Goal: Information Seeking & Learning: Learn about a topic

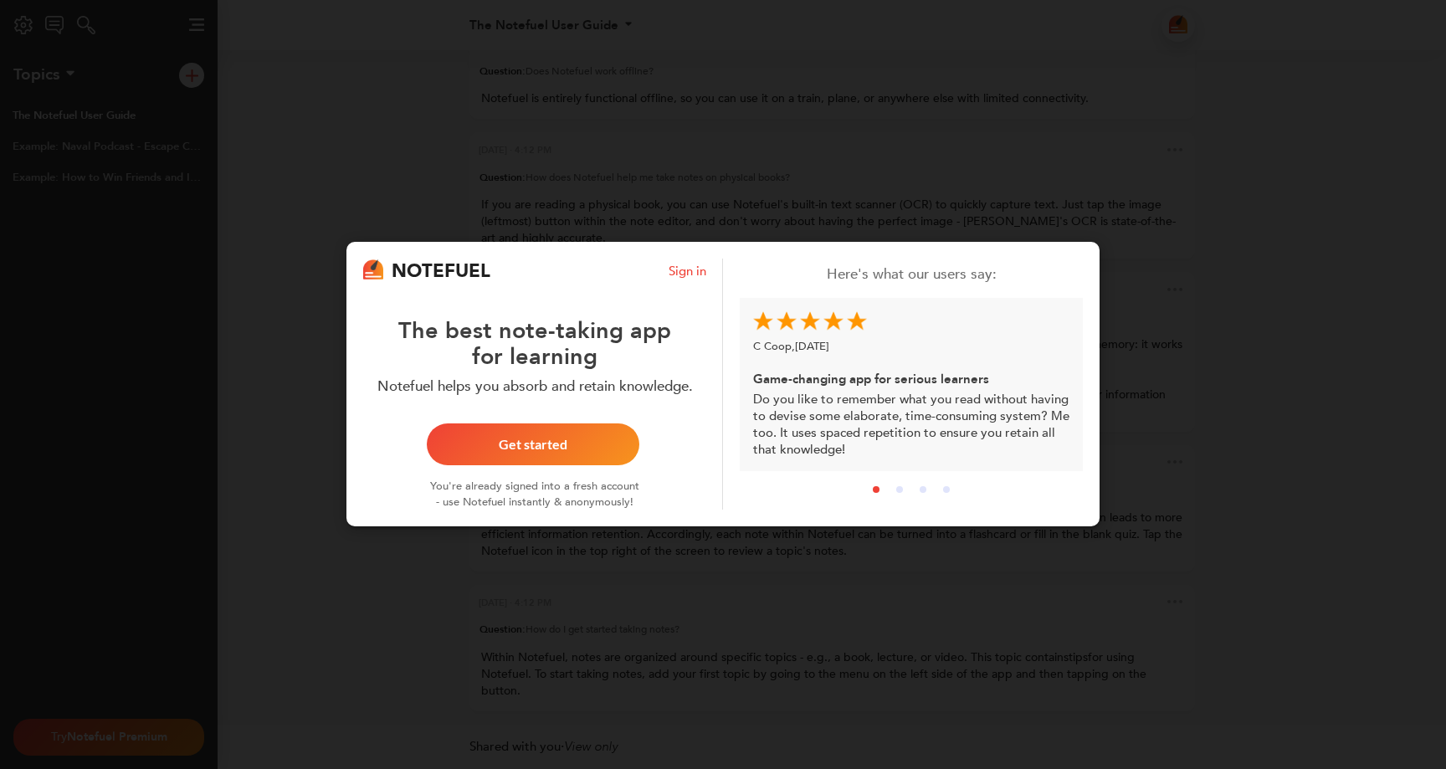
click at [284, 432] on div "NOTEFUEL Sign in The best note-taking app for learning Notefuel helps you absor…" at bounding box center [723, 384] width 1446 height 769
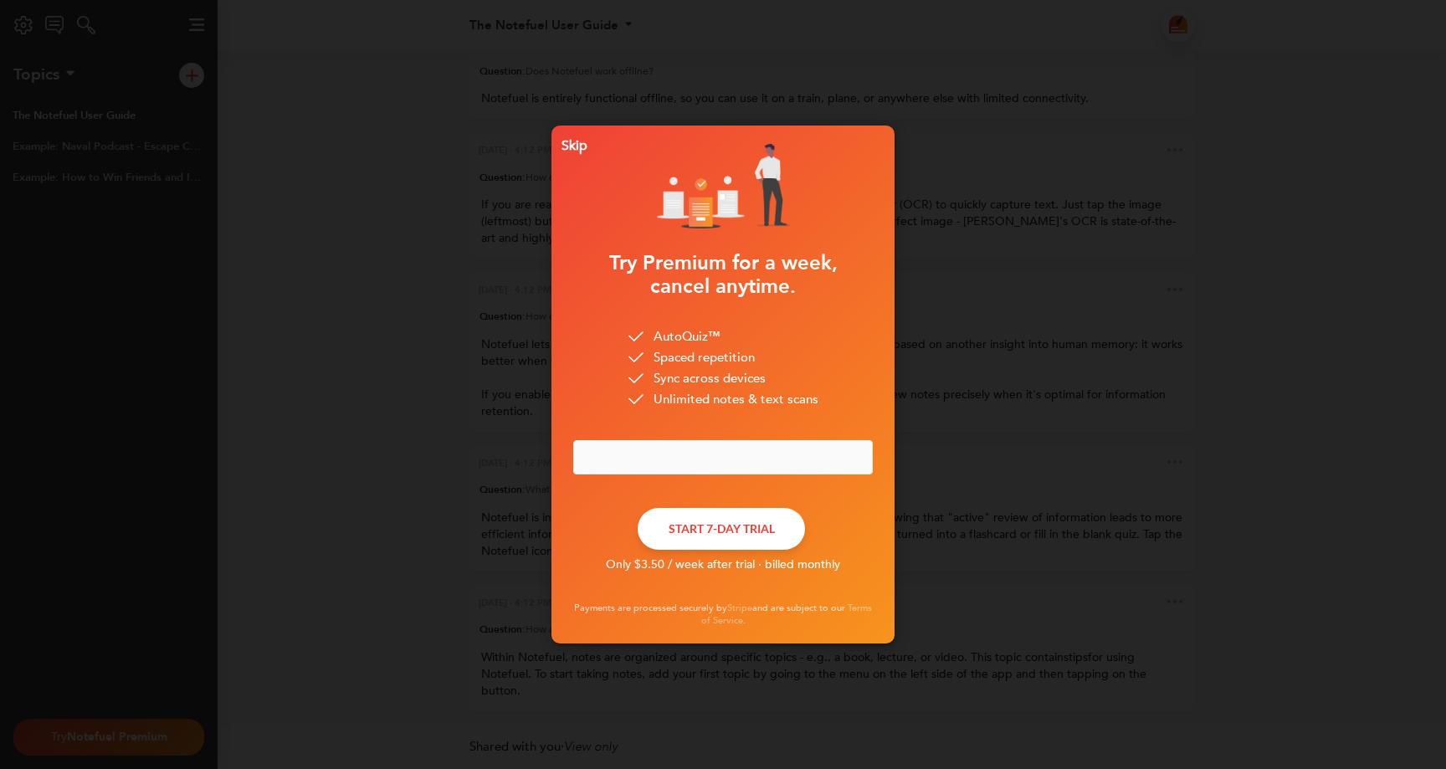
click at [572, 145] on div "Skip" at bounding box center [571, 146] width 33 height 12
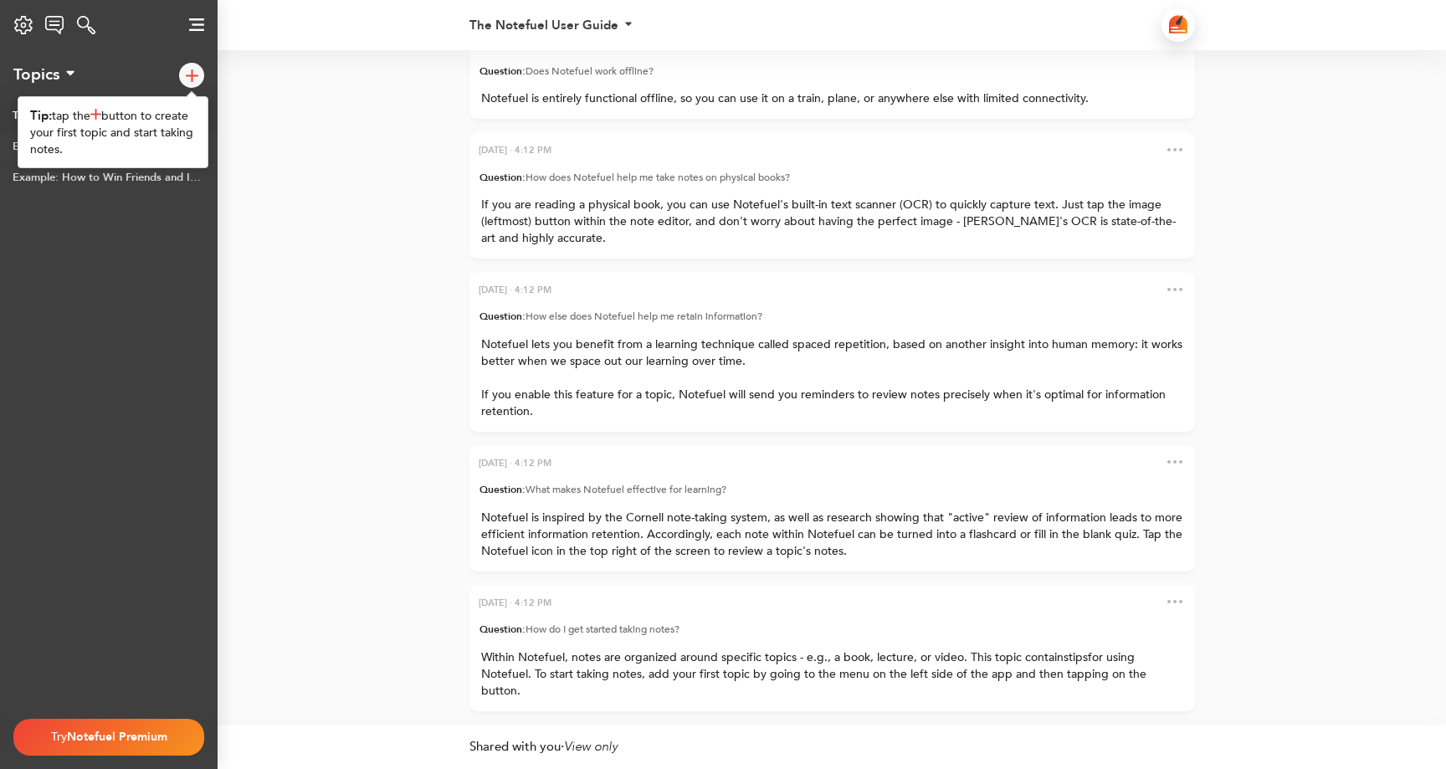
click at [239, 120] on div "[DATE] · 4:12 PM Question: How do I get started taking notes? Within Notefuel, …" at bounding box center [723, 387] width 1446 height 675
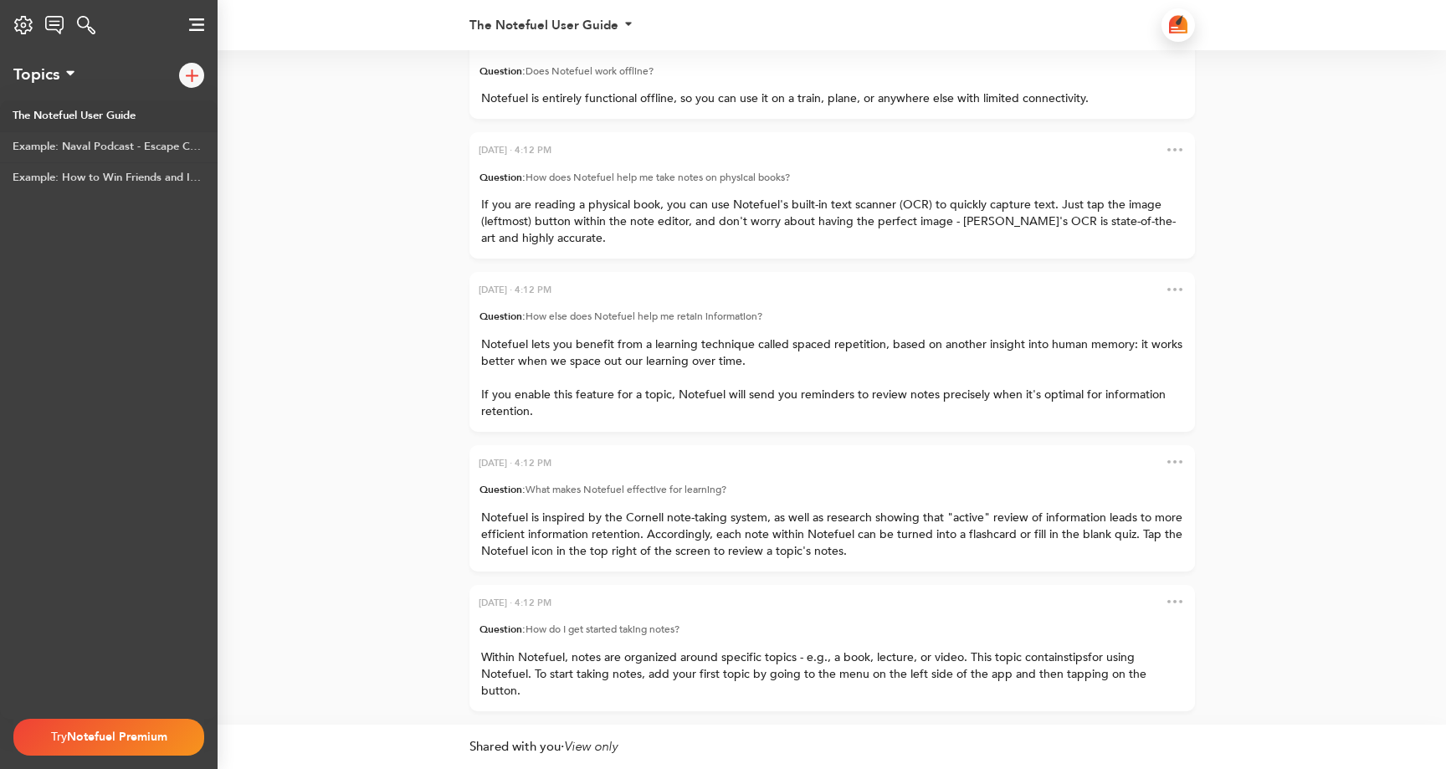
click at [70, 75] on icon at bounding box center [70, 72] width 8 height 13
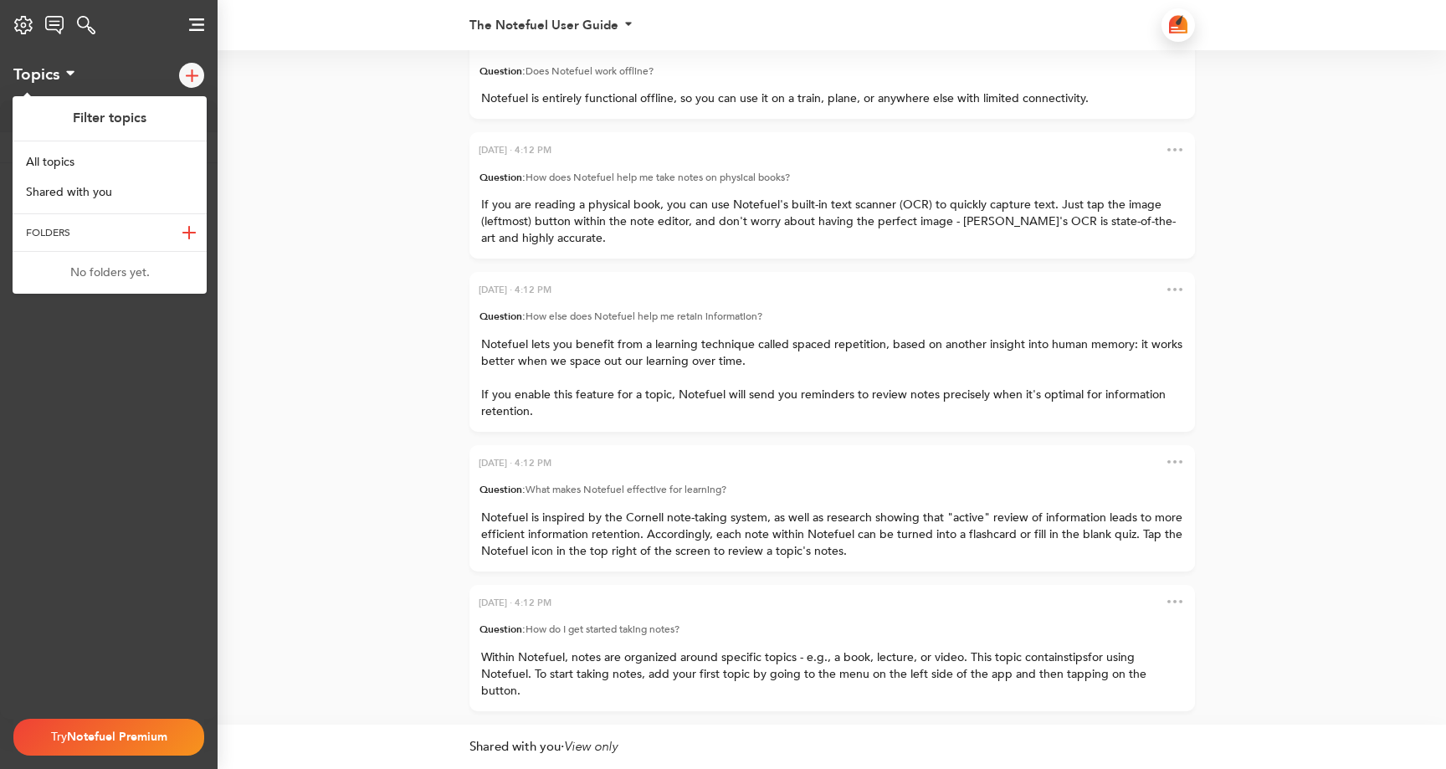
click at [197, 239] on button at bounding box center [189, 232] width 35 height 25
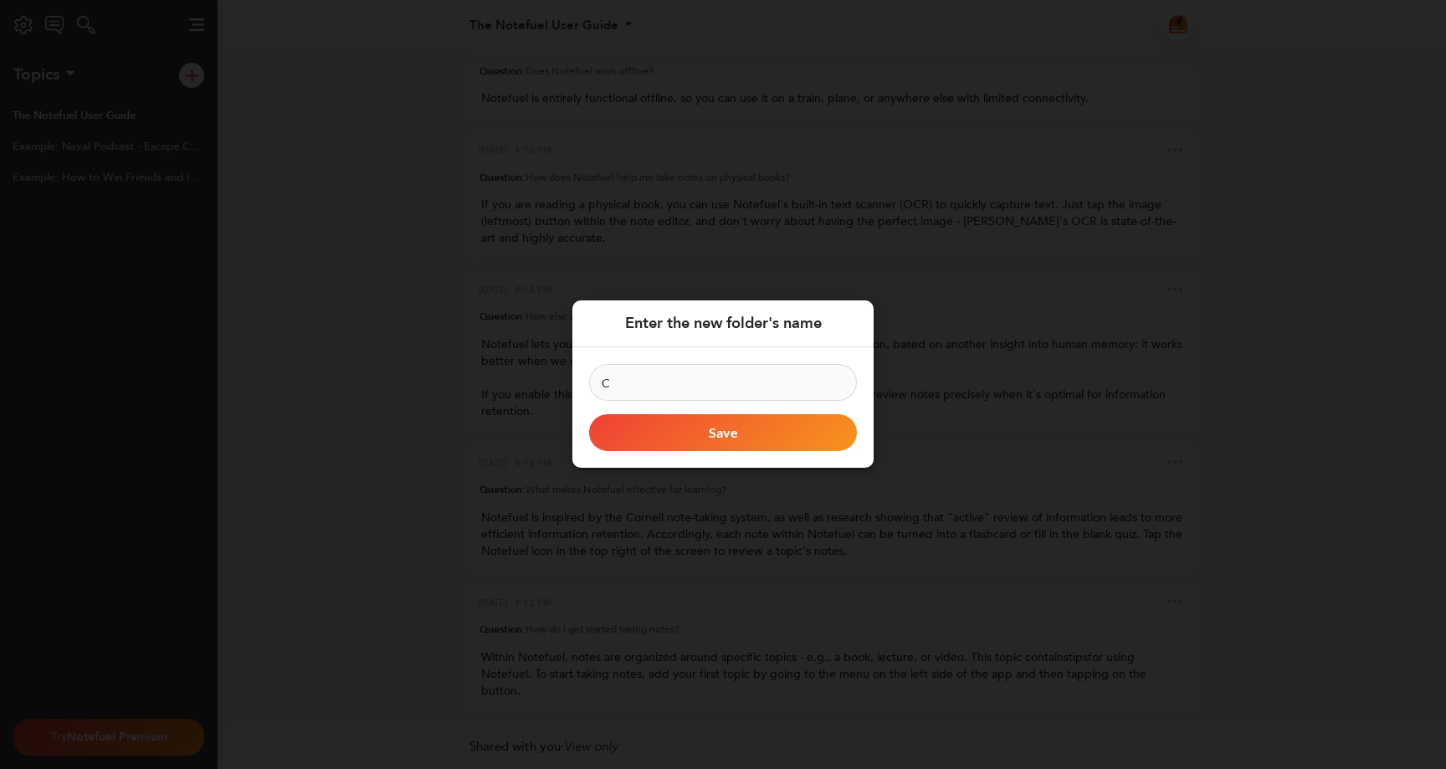
type input "C"
type input "Network Class"
click at [716, 439] on button "Save" at bounding box center [723, 433] width 268 height 37
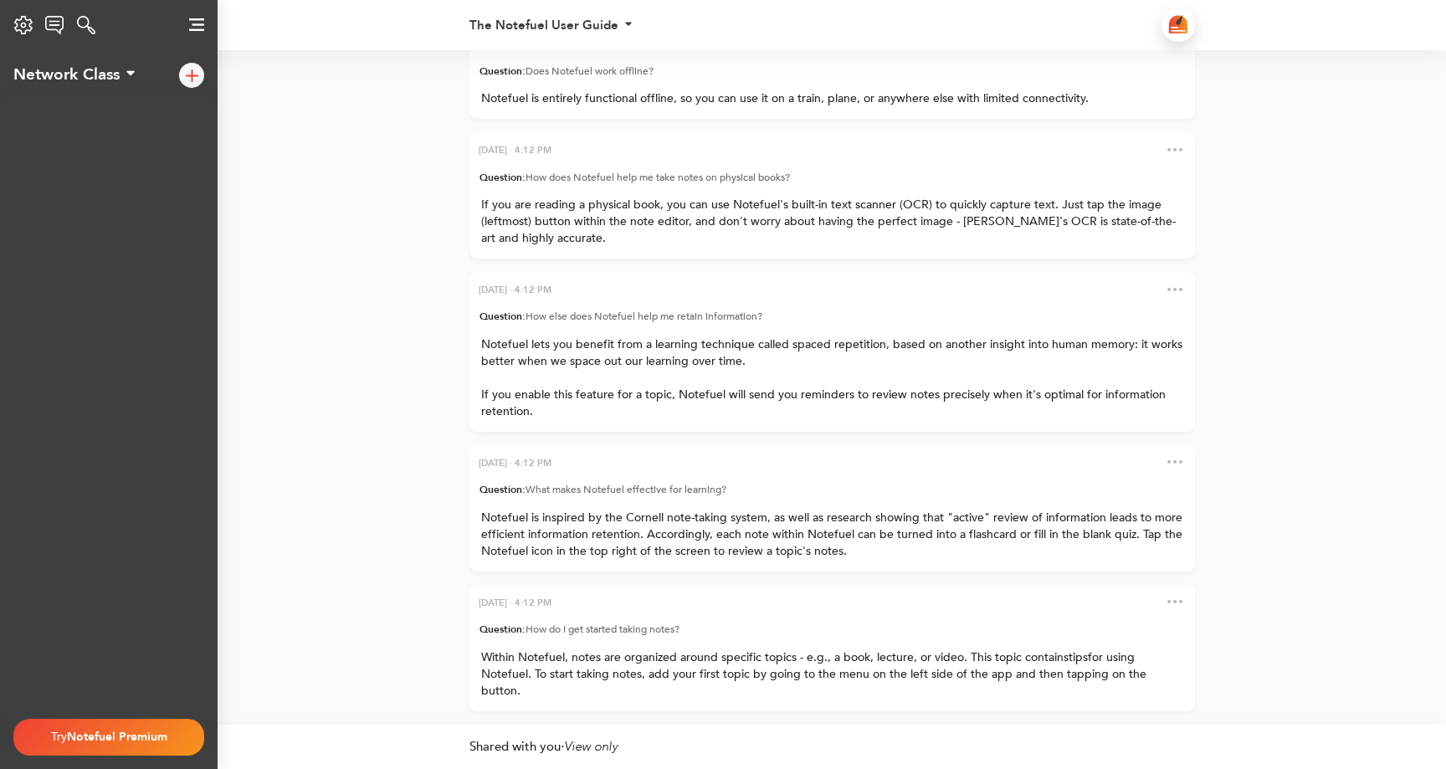
click at [129, 74] on icon at bounding box center [130, 72] width 8 height 13
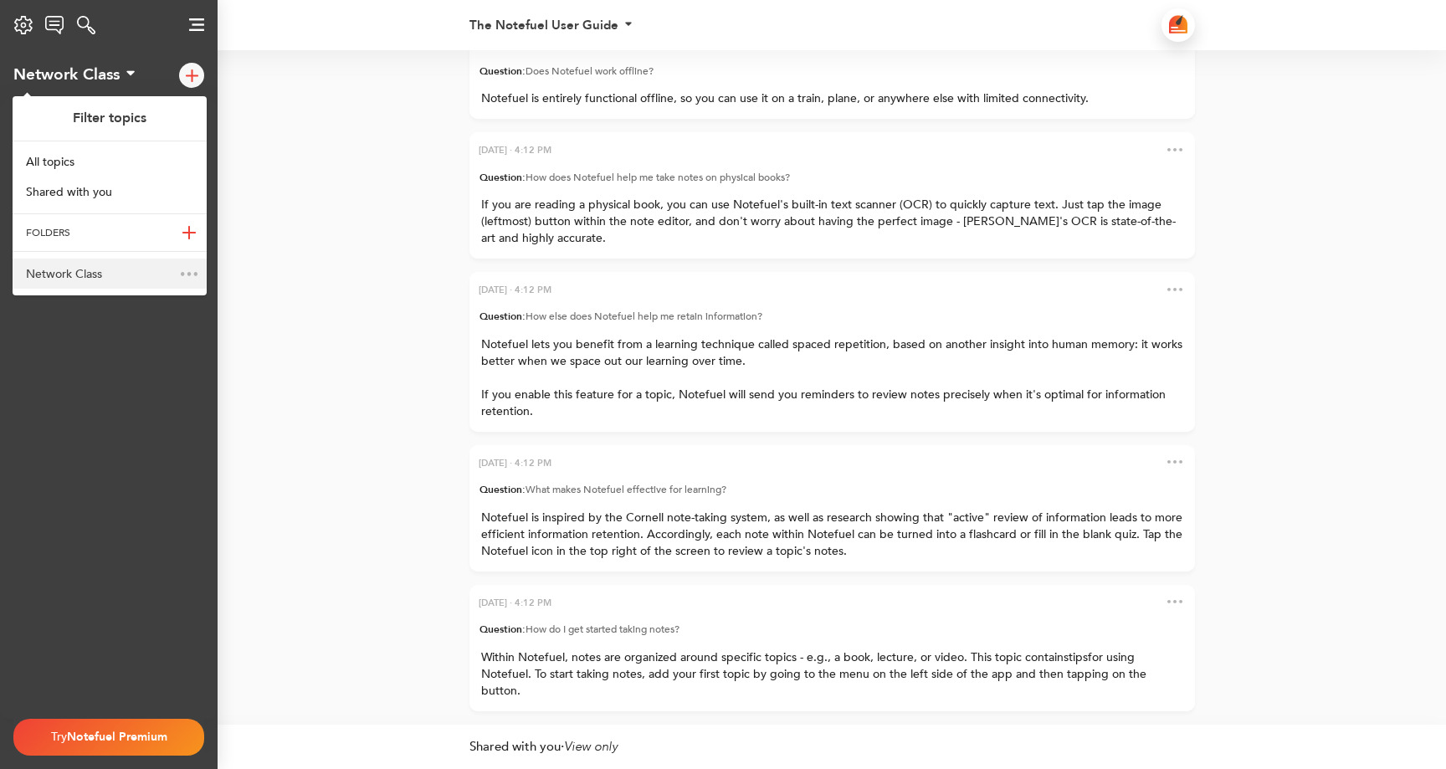
click at [110, 271] on div "Network Class" at bounding box center [110, 274] width 194 height 30
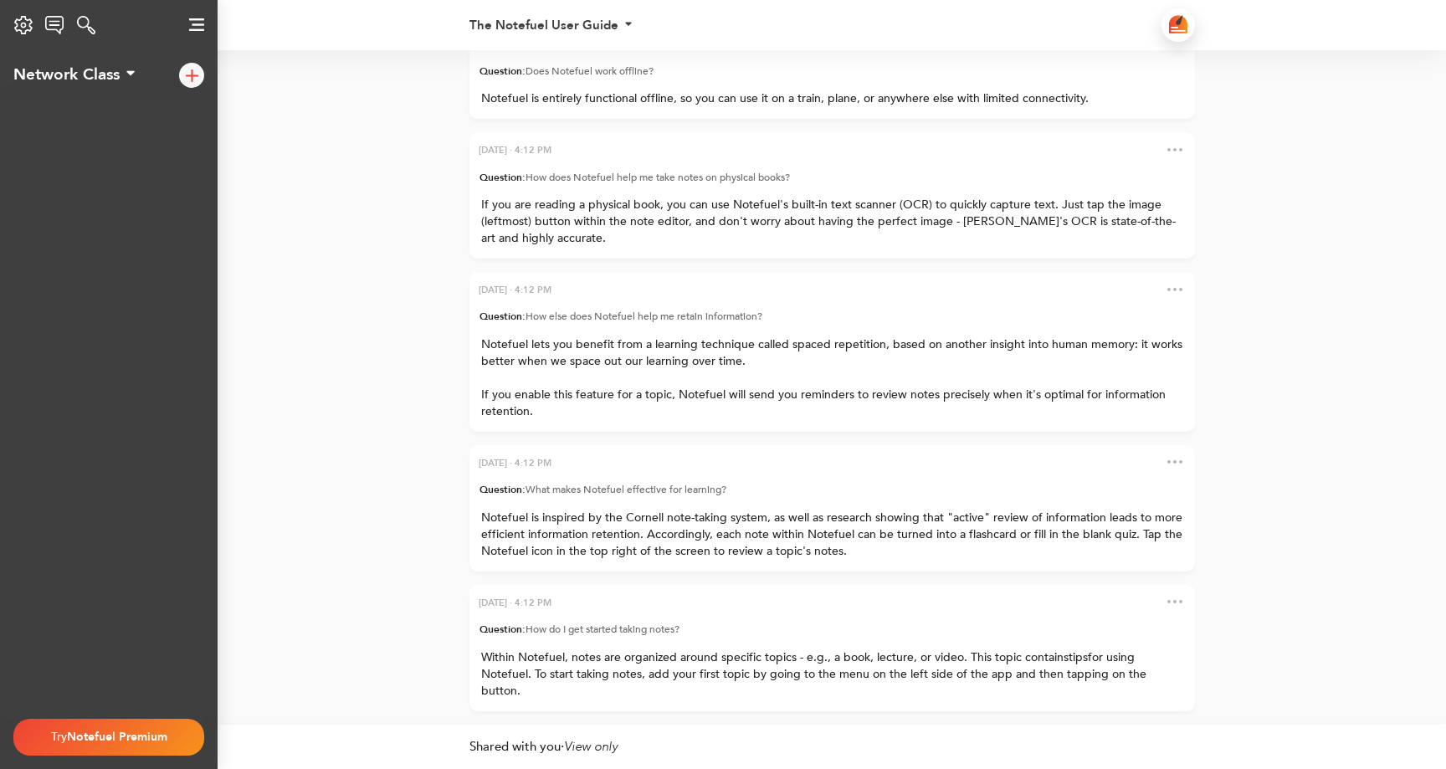
click at [97, 719] on div "Try Notefuel Premium" at bounding box center [108, 737] width 191 height 37
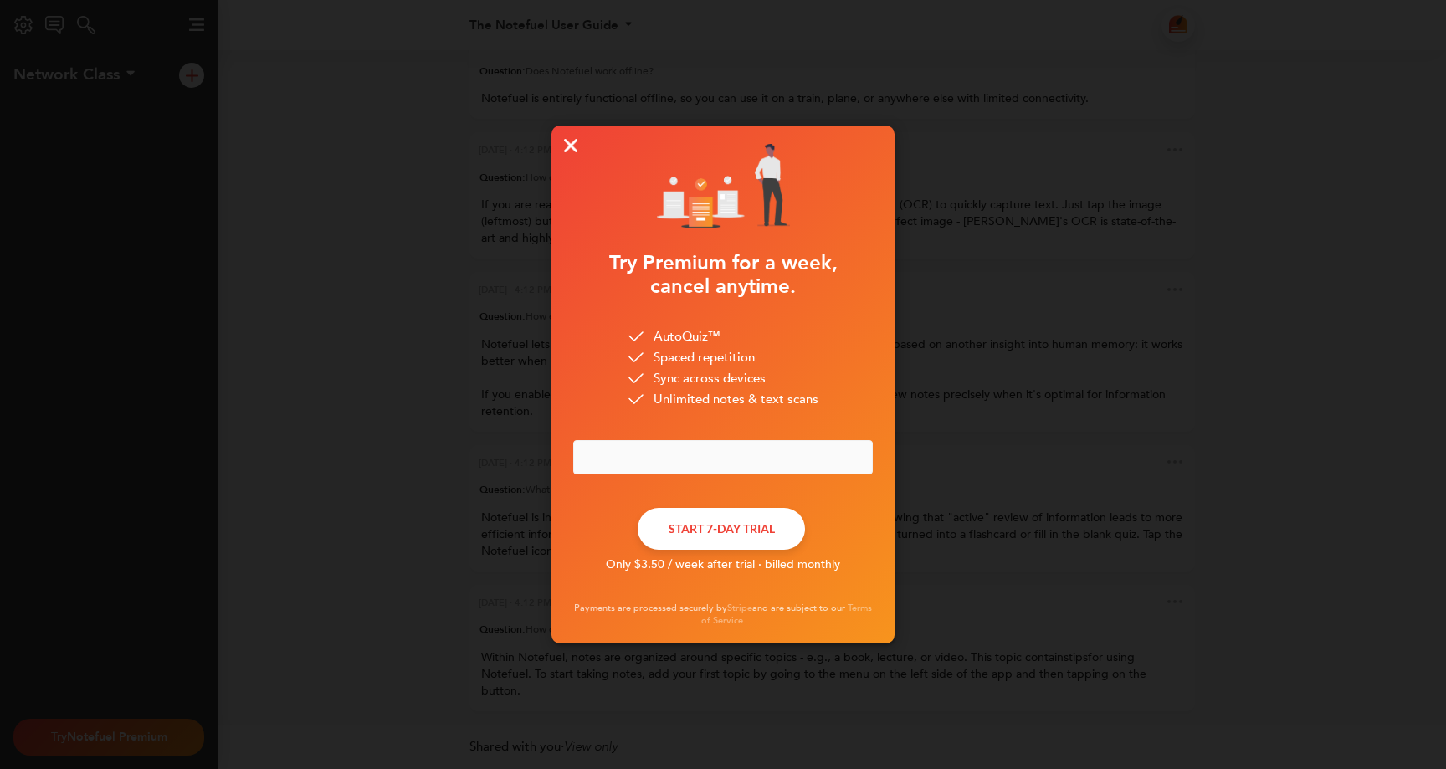
click at [572, 147] on img at bounding box center [570, 145] width 13 height 13
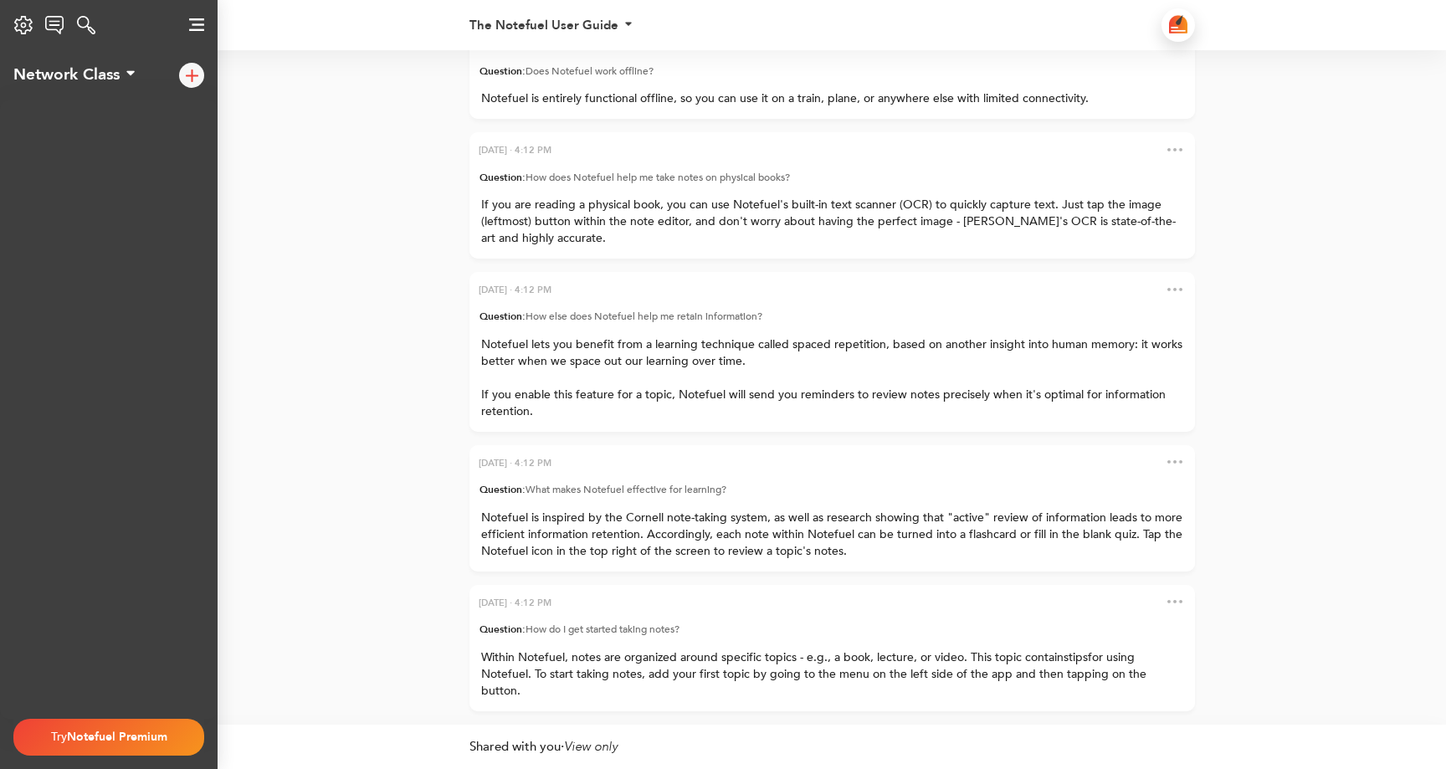
click at [21, 25] on div "Settings Notefuel Regular Your plan Not set Email Privacy Policy Terms of Servi…" at bounding box center [23, 24] width 47 height 33
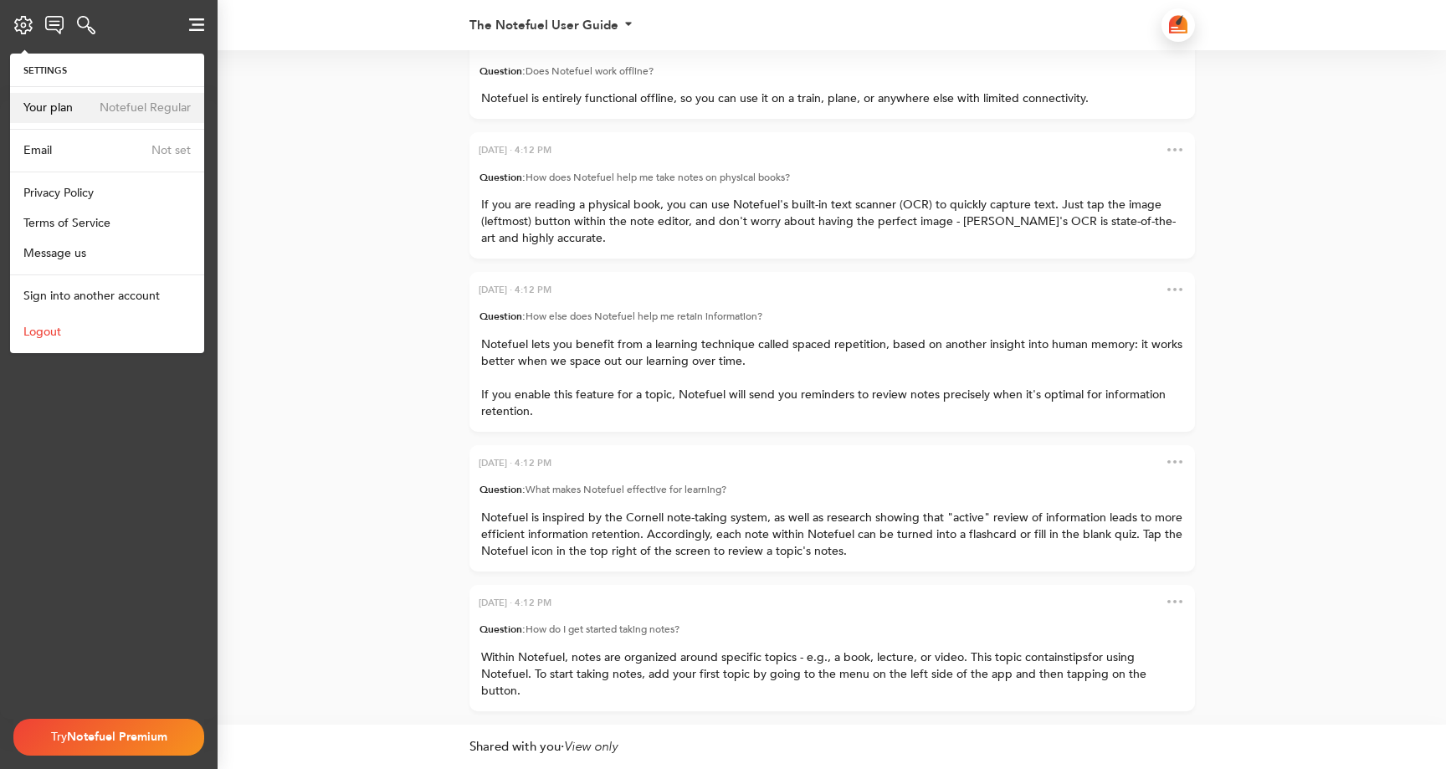
click at [101, 104] on span "Notefuel Regular" at bounding box center [140, 108] width 100 height 12
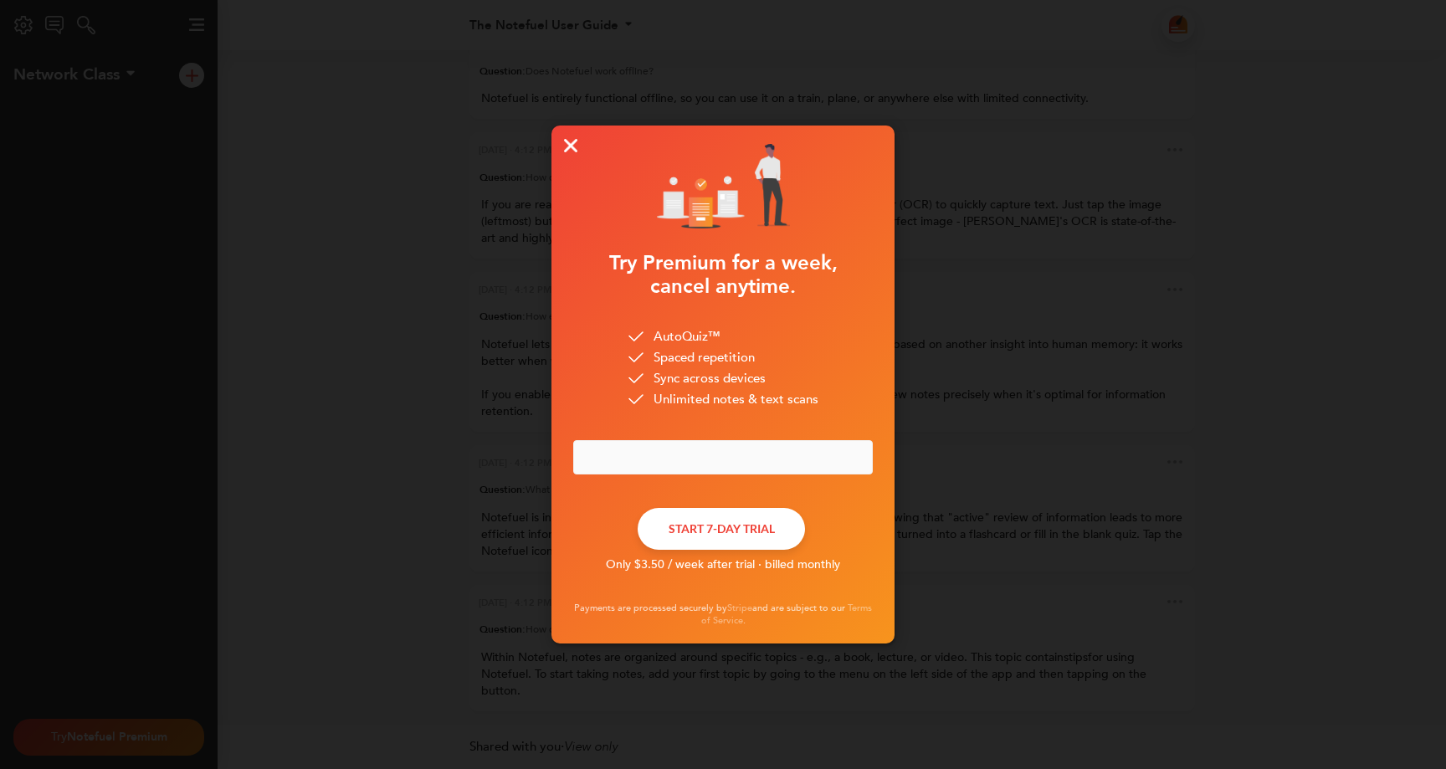
click at [574, 149] on img at bounding box center [570, 145] width 13 height 13
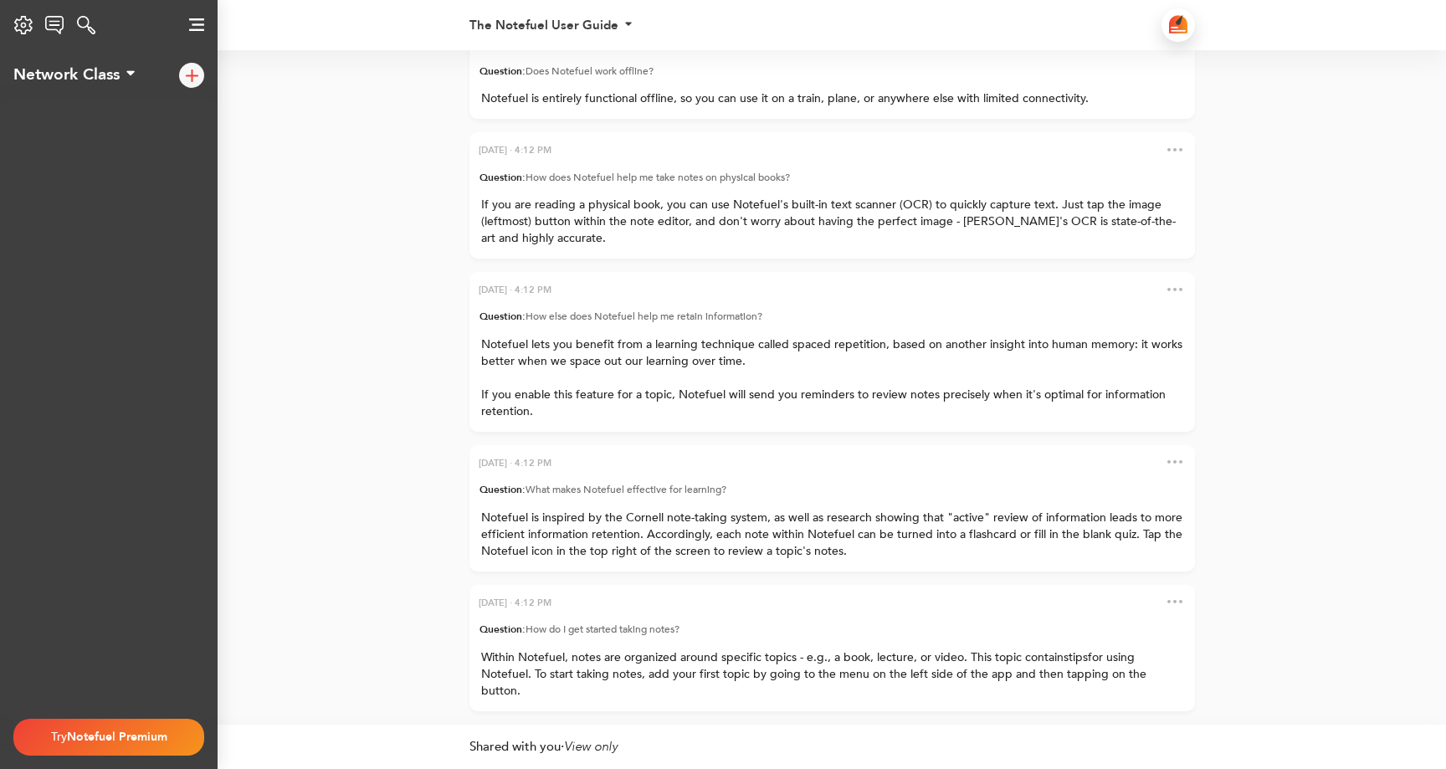
click at [18, 19] on div "Settings Notefuel Regular Your plan Not set Email Privacy Policy Terms of Servi…" at bounding box center [23, 24] width 47 height 33
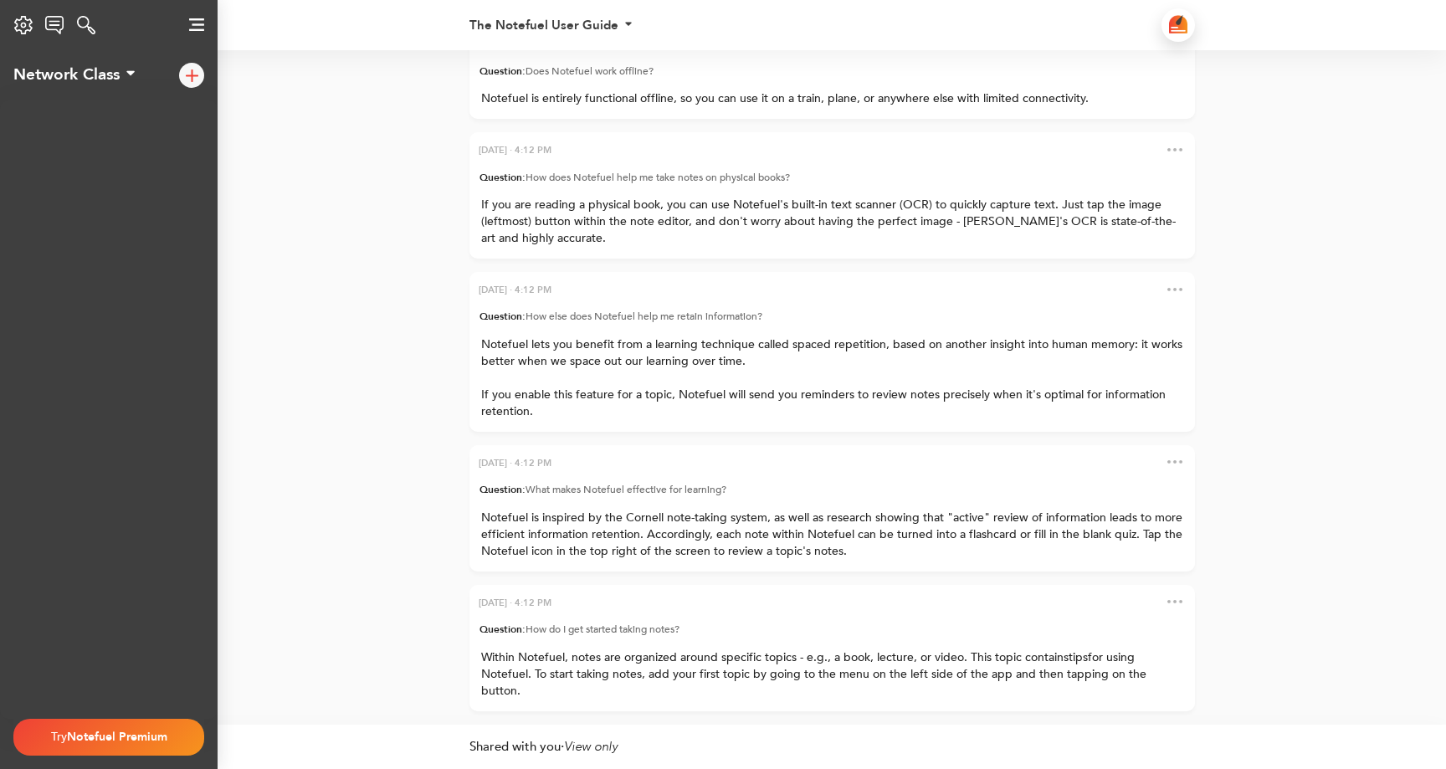
click at [191, 73] on img at bounding box center [192, 75] width 13 height 13
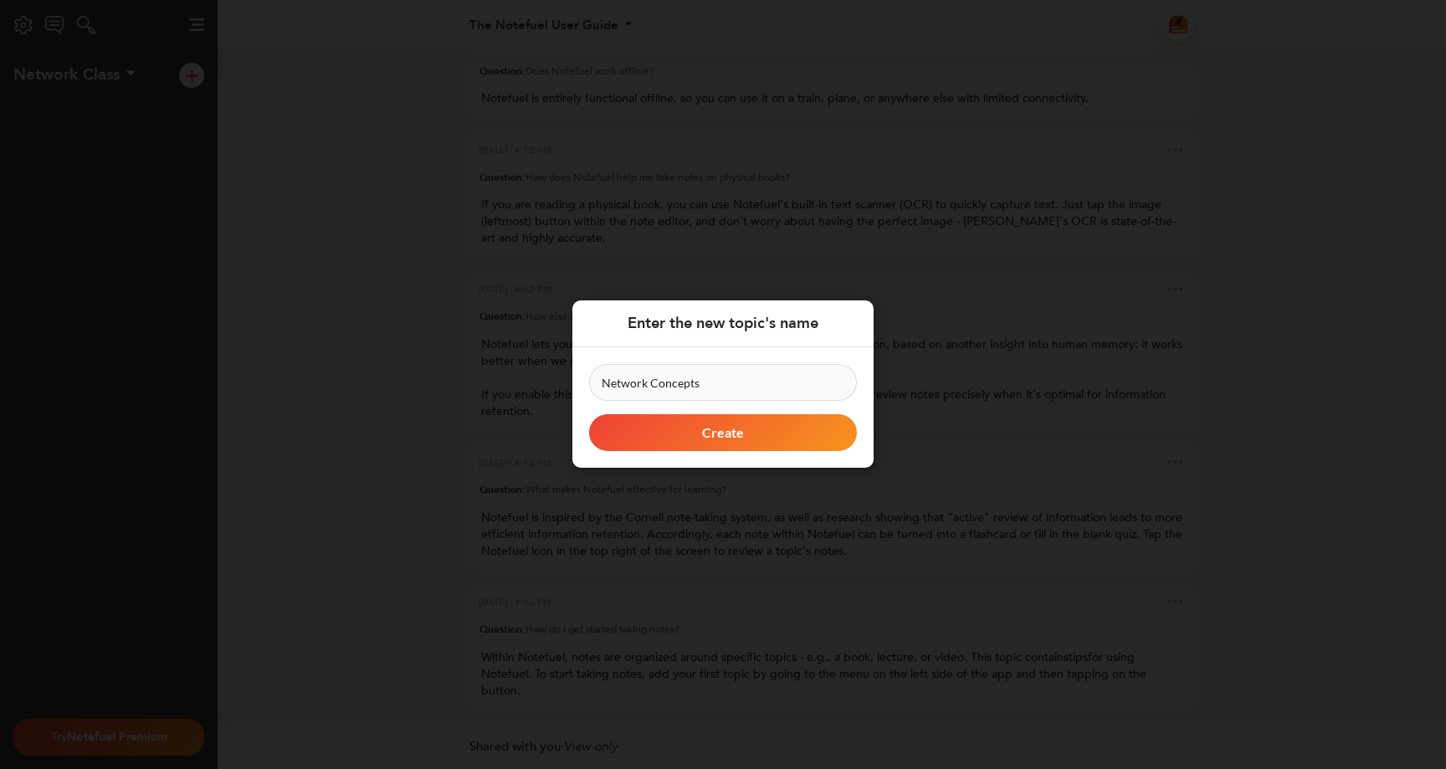
type input "Network Concepts"
click at [773, 424] on button "Create" at bounding box center [723, 433] width 268 height 37
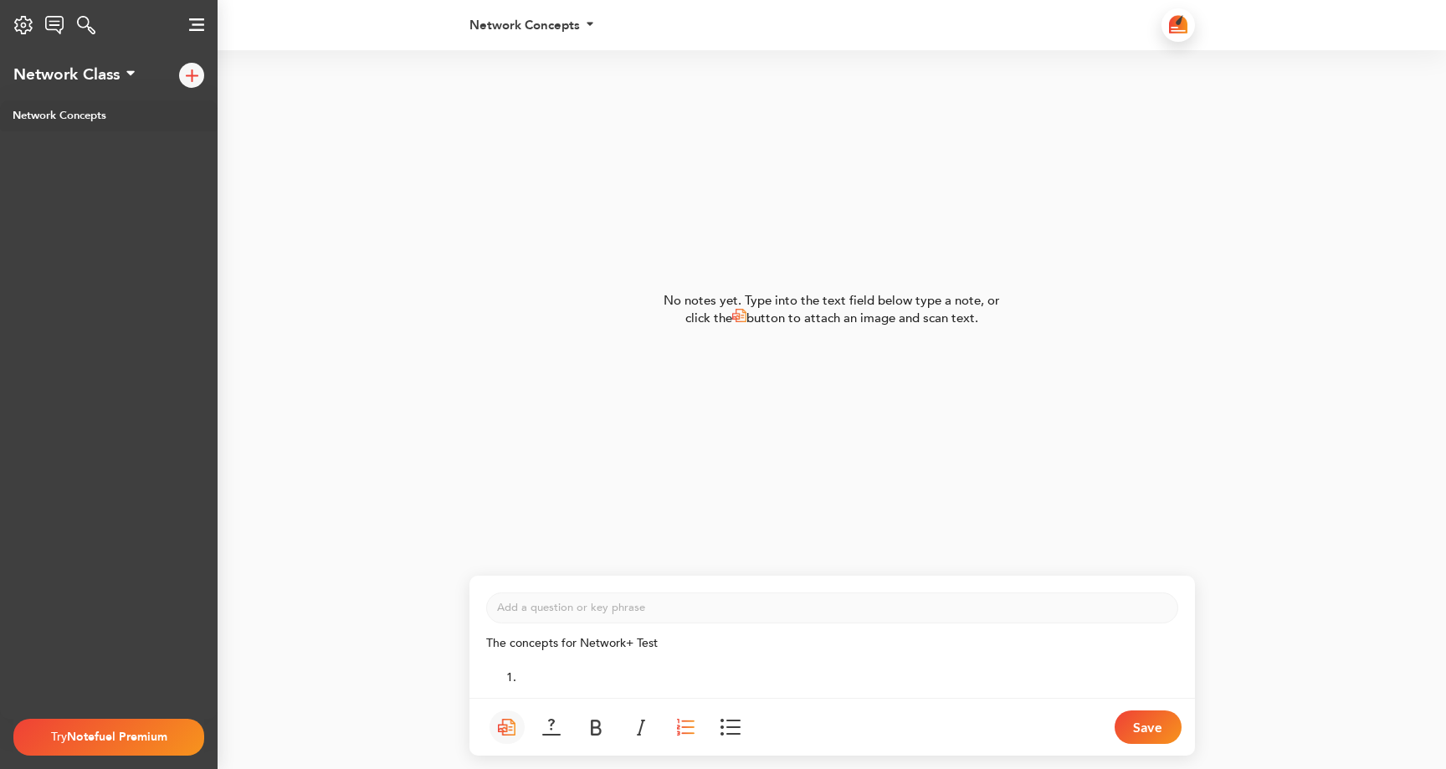
click at [680, 716] on button at bounding box center [686, 727] width 35 height 33
click at [608, 674] on li "﻿" at bounding box center [849, 678] width 659 height 18
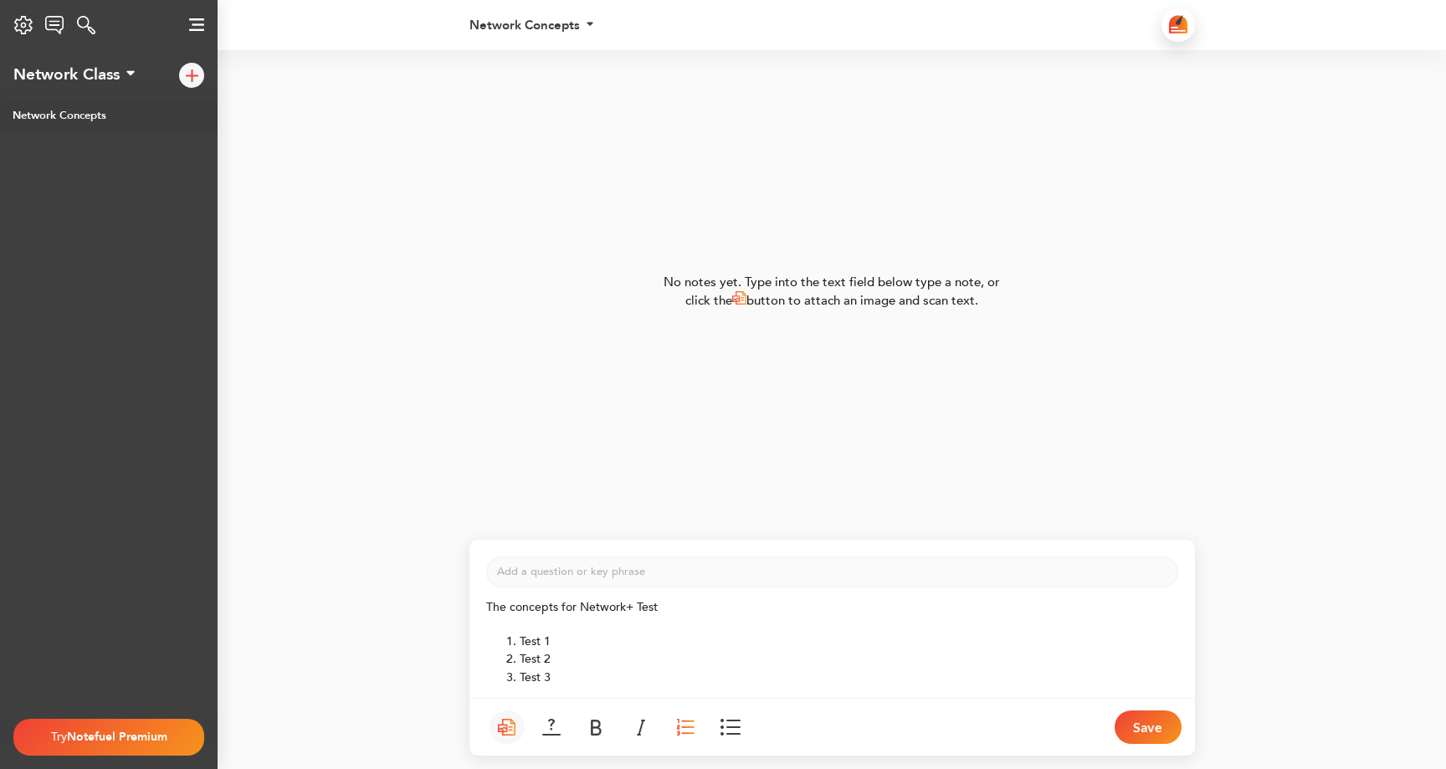
click at [560, 685] on li "Test 3" at bounding box center [849, 678] width 659 height 18
click at [506, 725] on img at bounding box center [507, 727] width 18 height 17
click at [550, 729] on img at bounding box center [551, 727] width 18 height 17
click at [556, 725] on img at bounding box center [551, 727] width 18 height 17
click at [600, 725] on img at bounding box center [597, 728] width 12 height 16
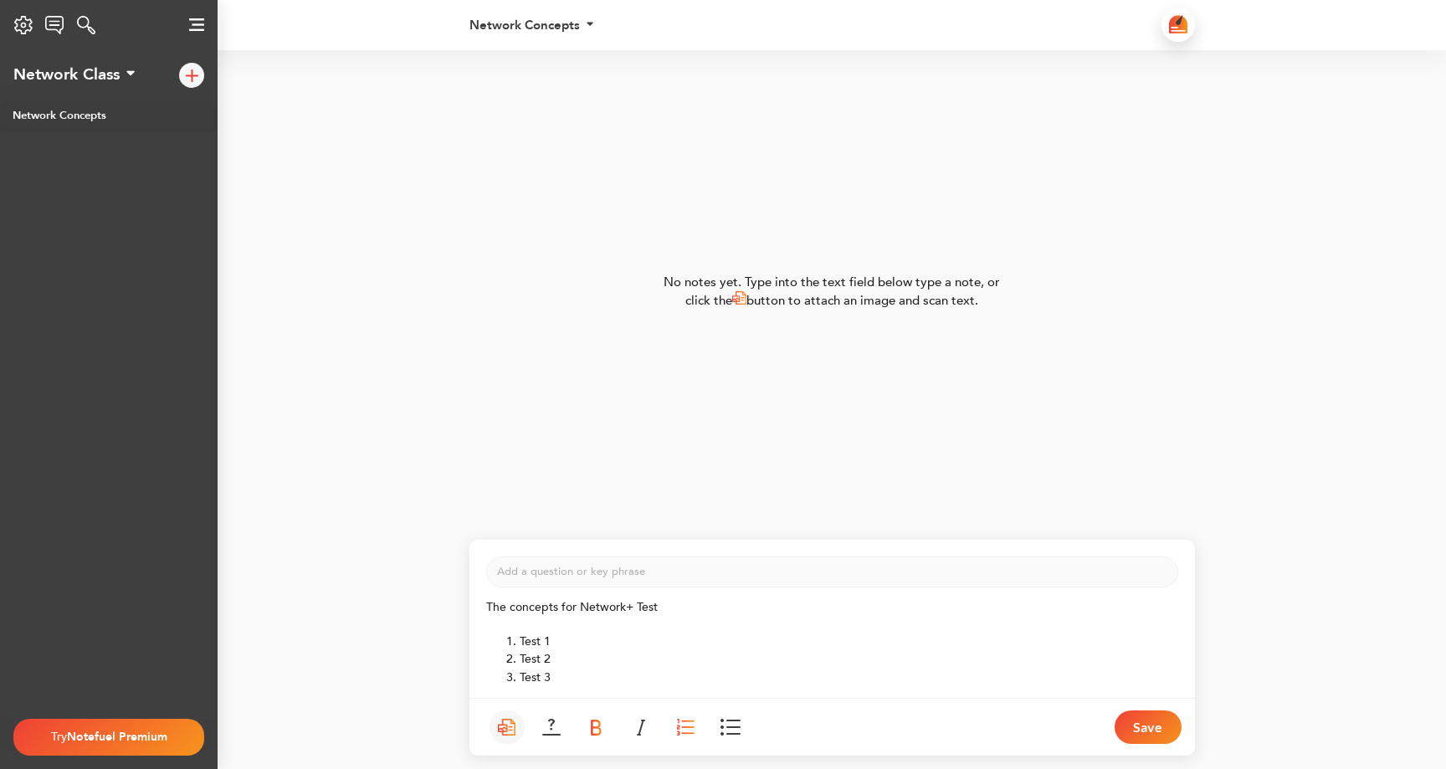
click at [600, 725] on img at bounding box center [597, 728] width 12 height 16
drag, startPoint x: 557, startPoint y: 674, endPoint x: 477, endPoint y: 674, distance: 79.5
click at [477, 674] on div "The concepts for Network+ Test ﻿ Test 1 Test 2 Test 3" at bounding box center [832, 642] width 726 height 87
click at [557, 724] on img at bounding box center [551, 727] width 18 height 17
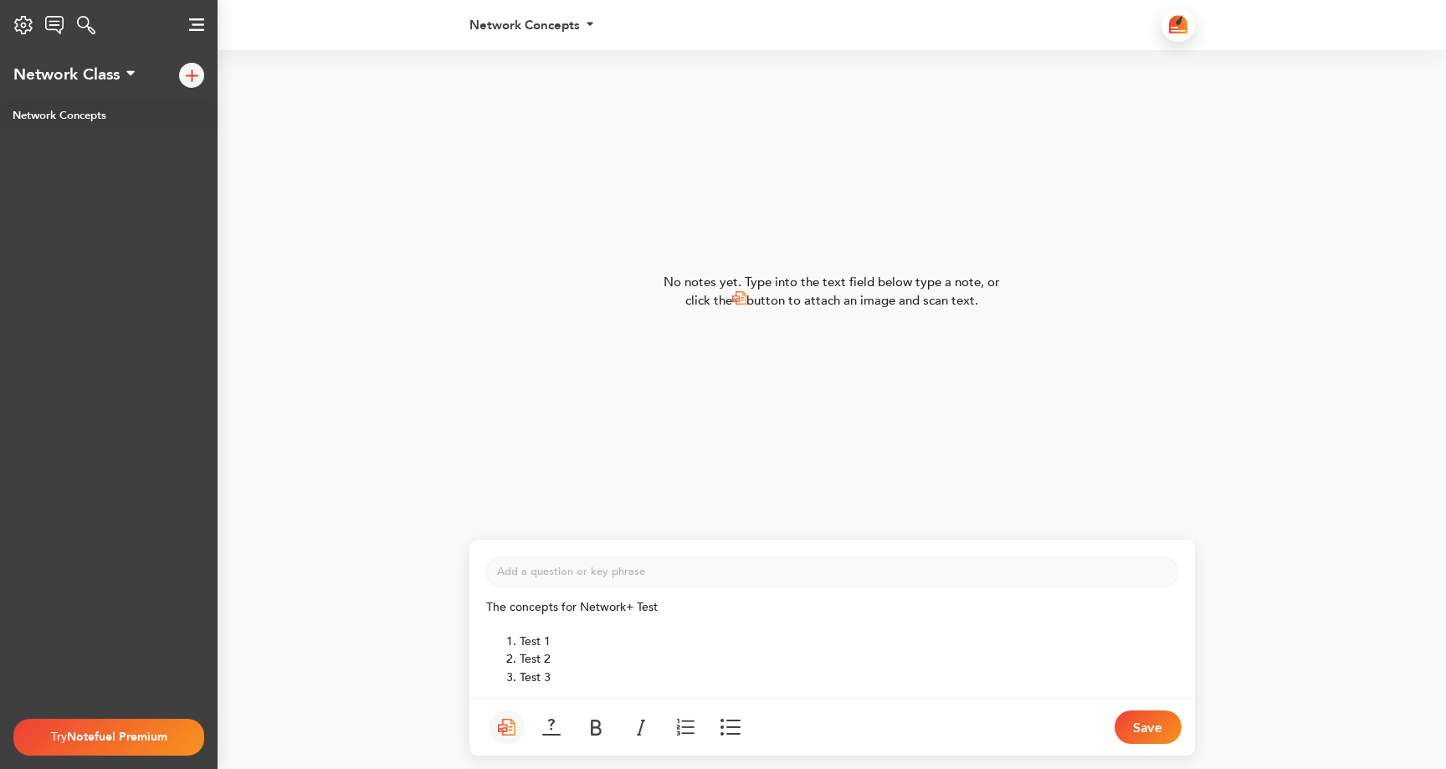
click at [603, 686] on div "The concepts for Network+ Test ﻿ Test 1 Test 2 Test 3" at bounding box center [832, 642] width 726 height 110
click at [1155, 726] on button "Save" at bounding box center [1148, 727] width 67 height 33
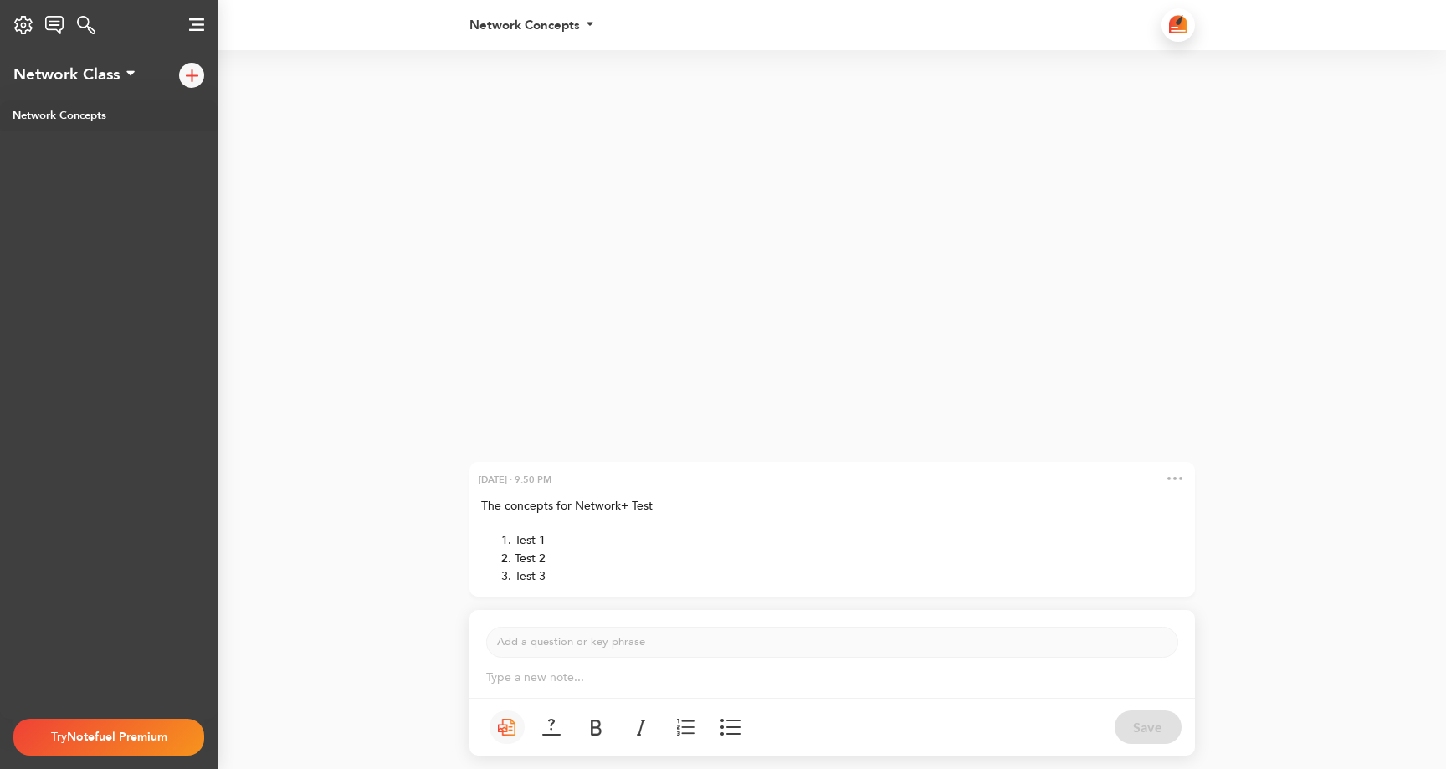
click at [1185, 33] on img at bounding box center [1178, 24] width 18 height 18
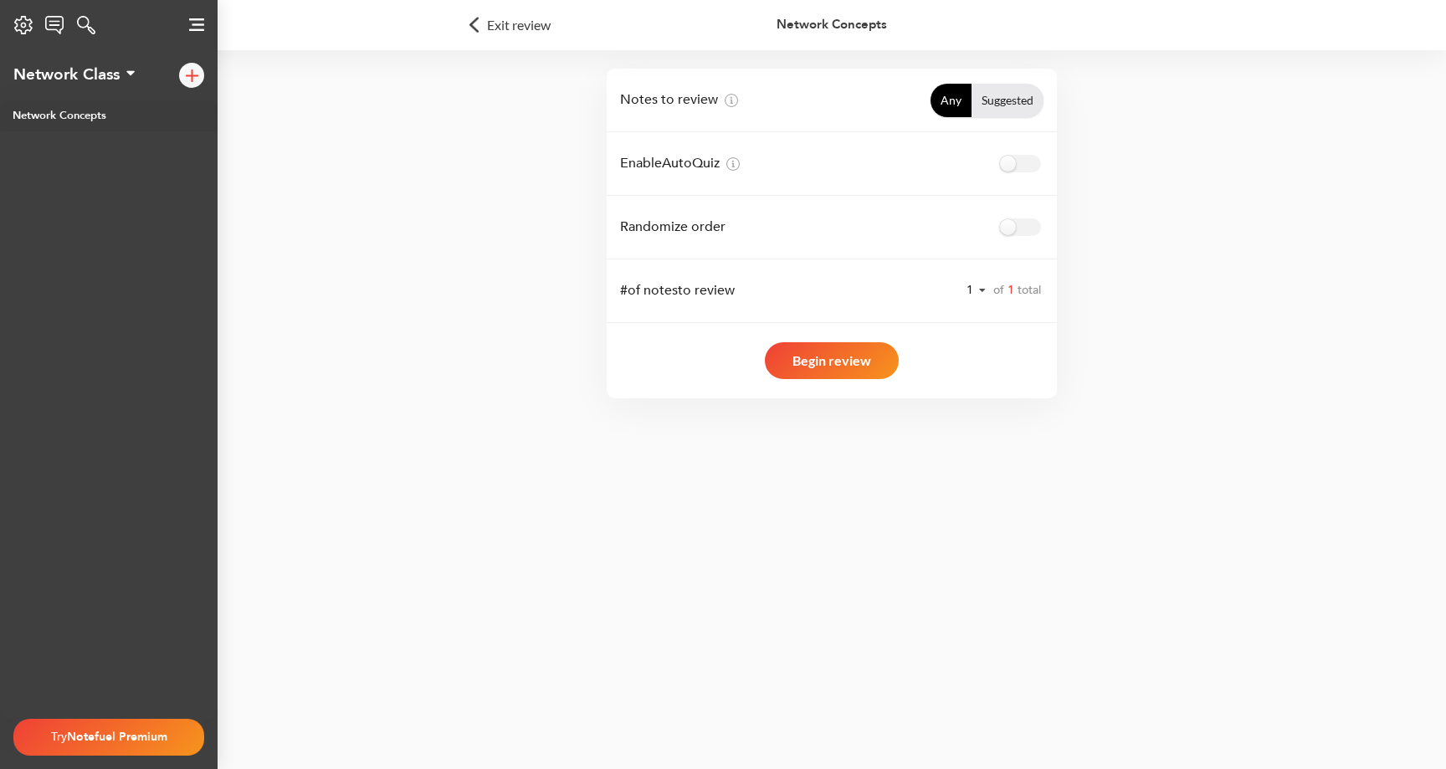
click at [519, 30] on span "Exit review" at bounding box center [519, 24] width 64 height 13
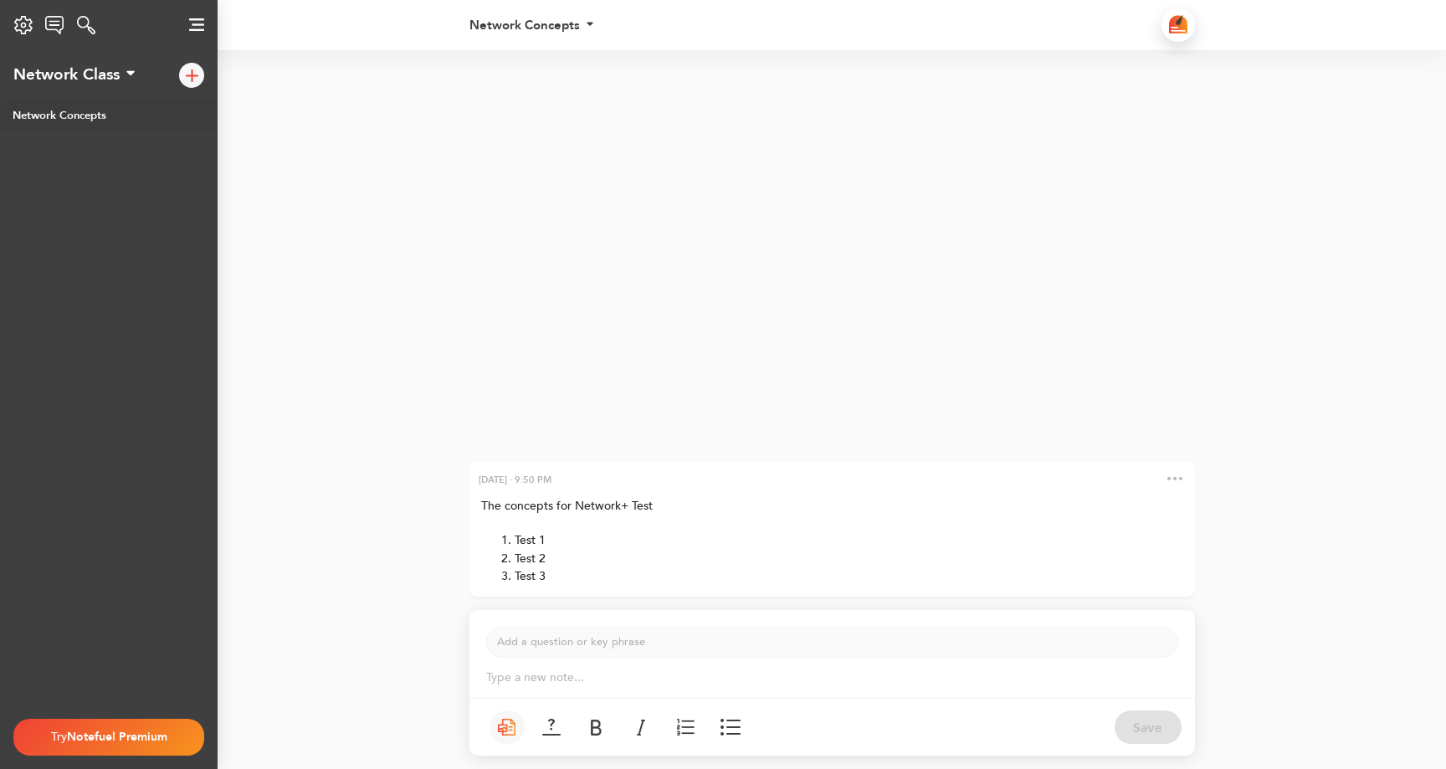
click at [1182, 480] on button at bounding box center [1169, 479] width 25 height 16
click at [1290, 555] on div "September 16, 2025 · 9:50 PM The concepts for Network+ Test ﻿ Test 1 Test 2 Tes…" at bounding box center [723, 326] width 1446 height 553
click at [585, 20] on div "Network Concepts Notes reviewed 0 Days reviewed 0 Next review -- Off Spaced rep…" at bounding box center [807, 25] width 677 height 13
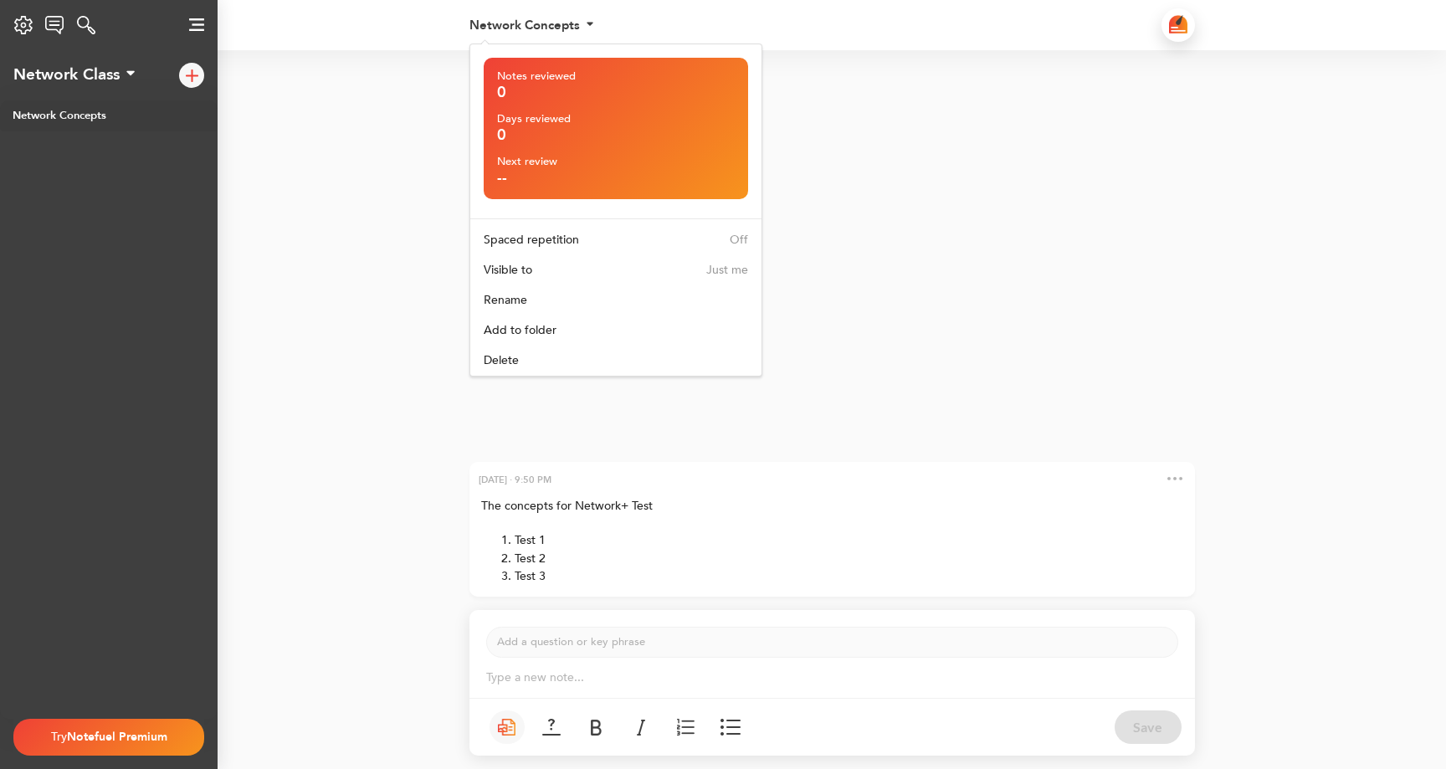
click at [585, 20] on div "Network Concepts Notes reviewed 0 Days reviewed 0 Next review -- Off Spaced rep…" at bounding box center [807, 25] width 677 height 13
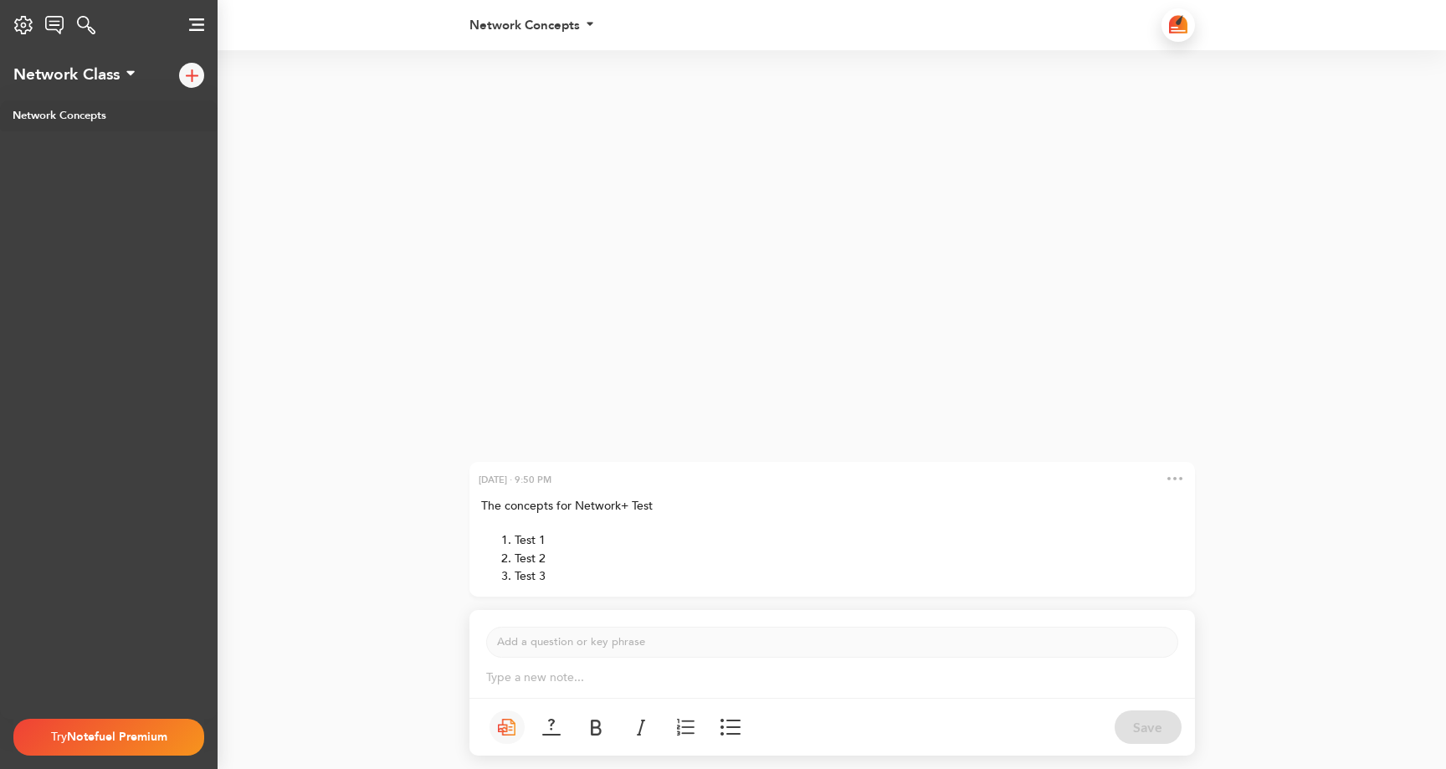
click at [620, 483] on div "September 16, 2025 · 9:50 PM" at bounding box center [832, 480] width 726 height 36
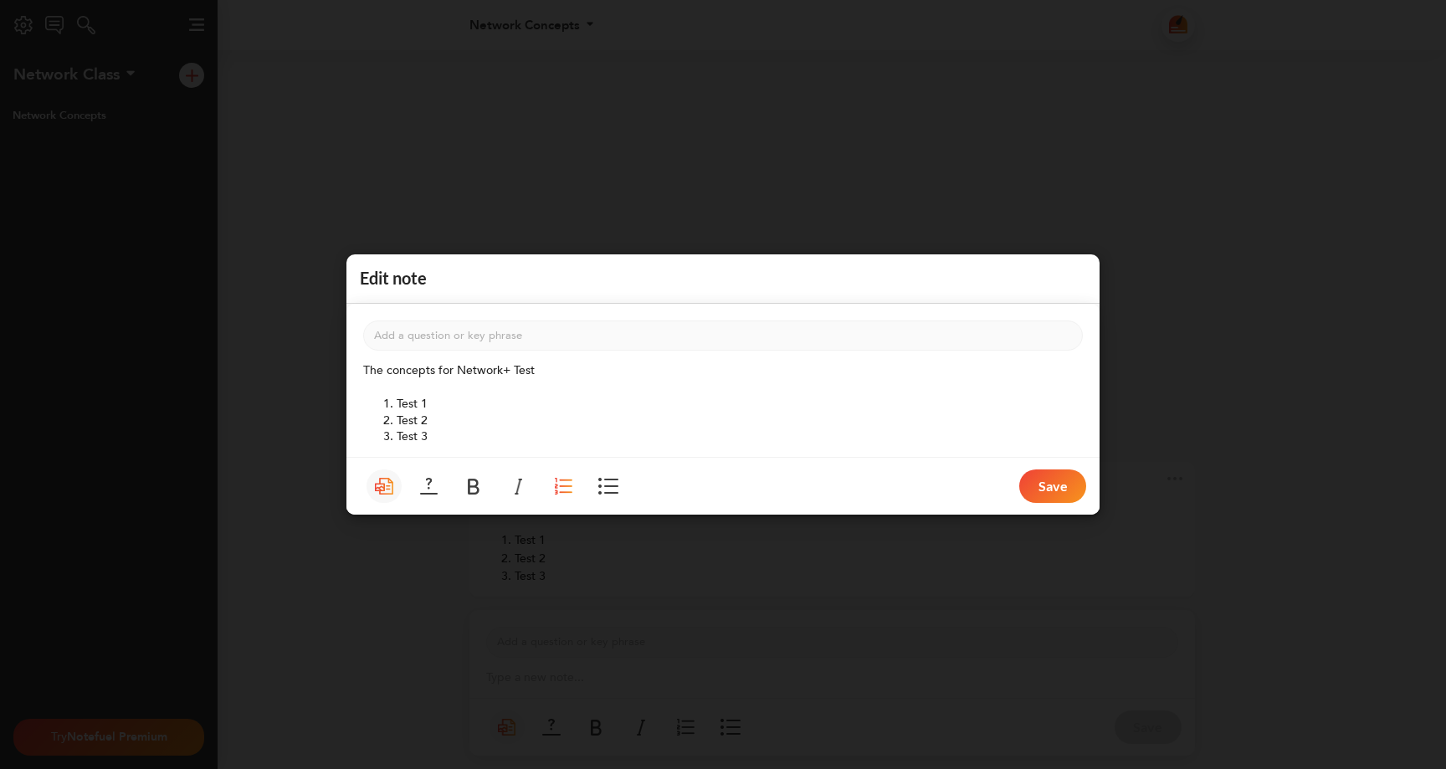
click at [1056, 487] on button "Save" at bounding box center [1052, 485] width 67 height 33
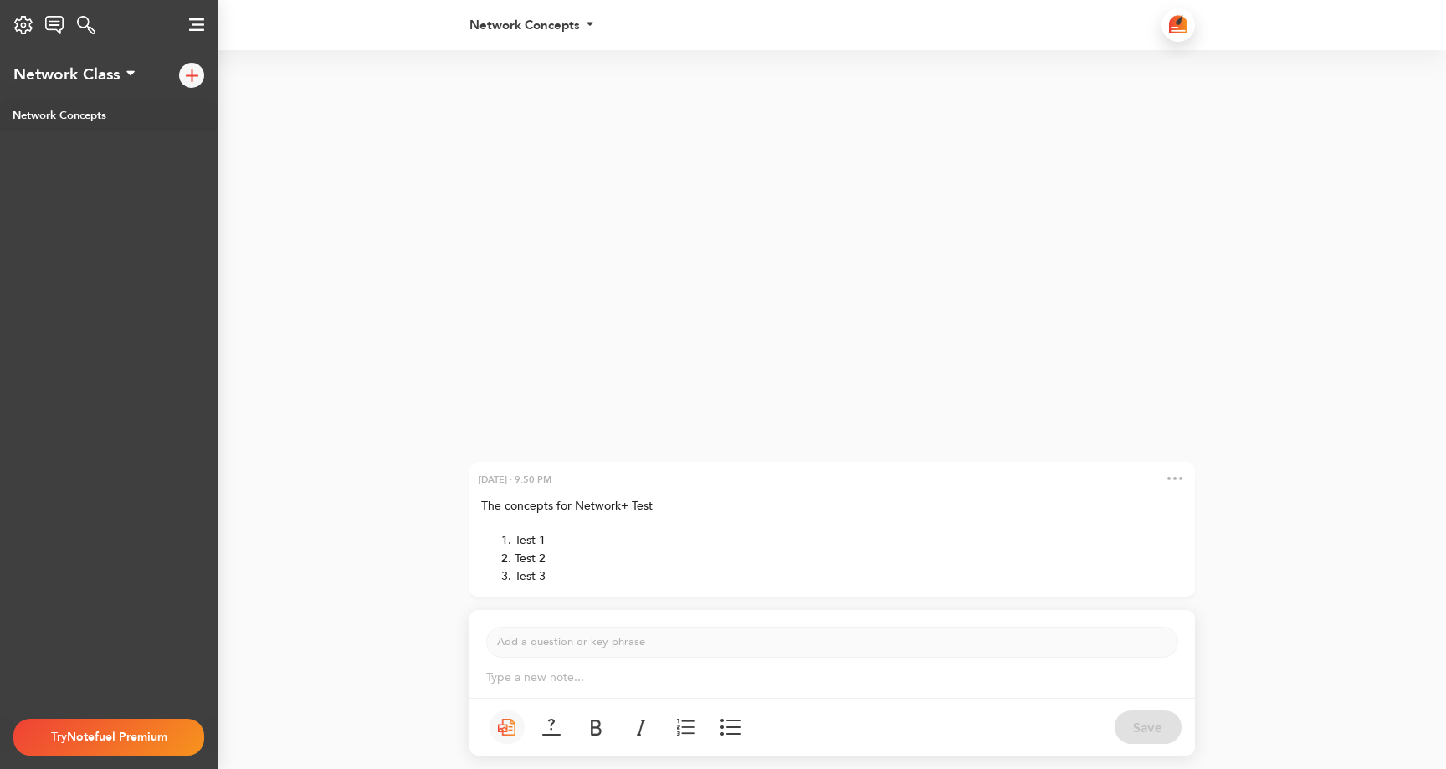
click at [1178, 21] on img at bounding box center [1178, 24] width 18 height 18
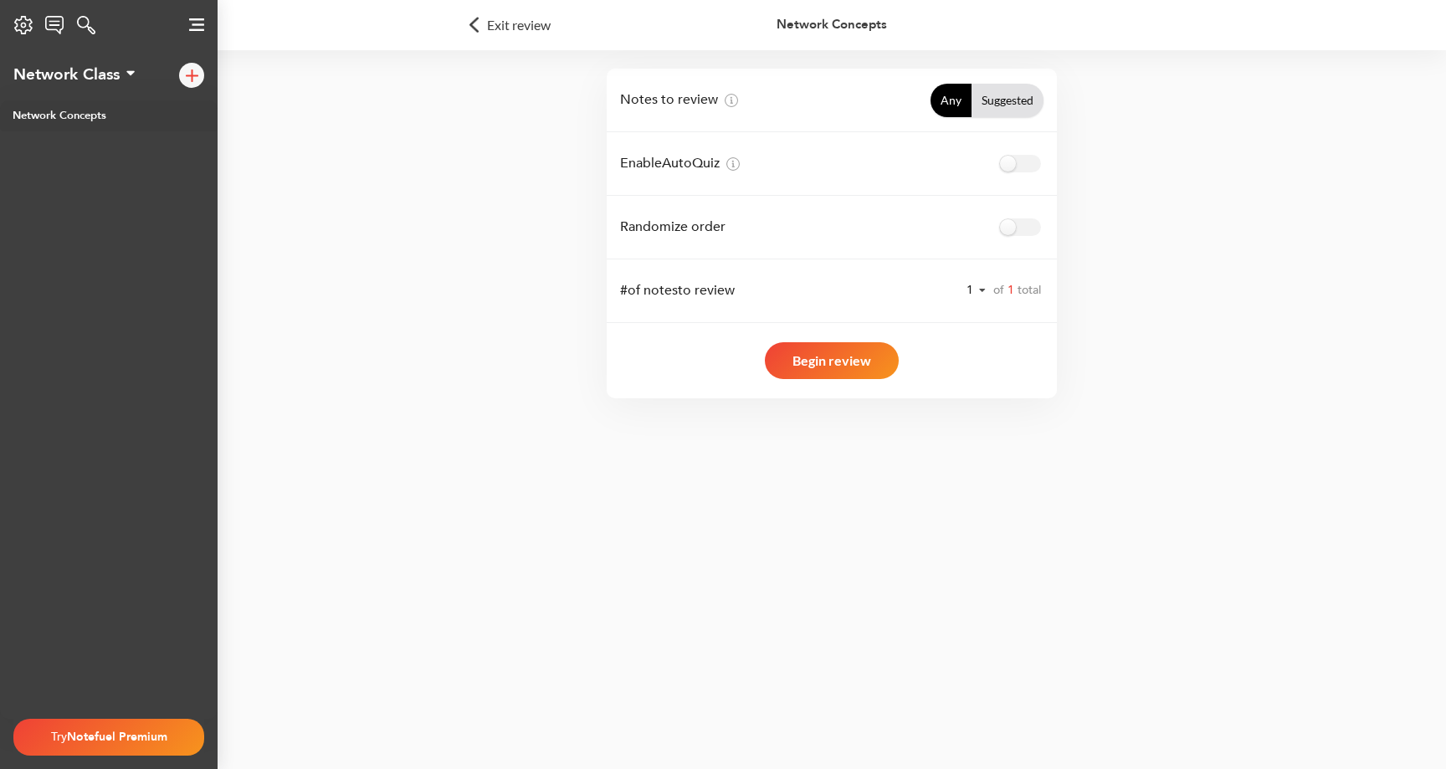
click at [984, 107] on link "Suggested" at bounding box center [1008, 100] width 72 height 33
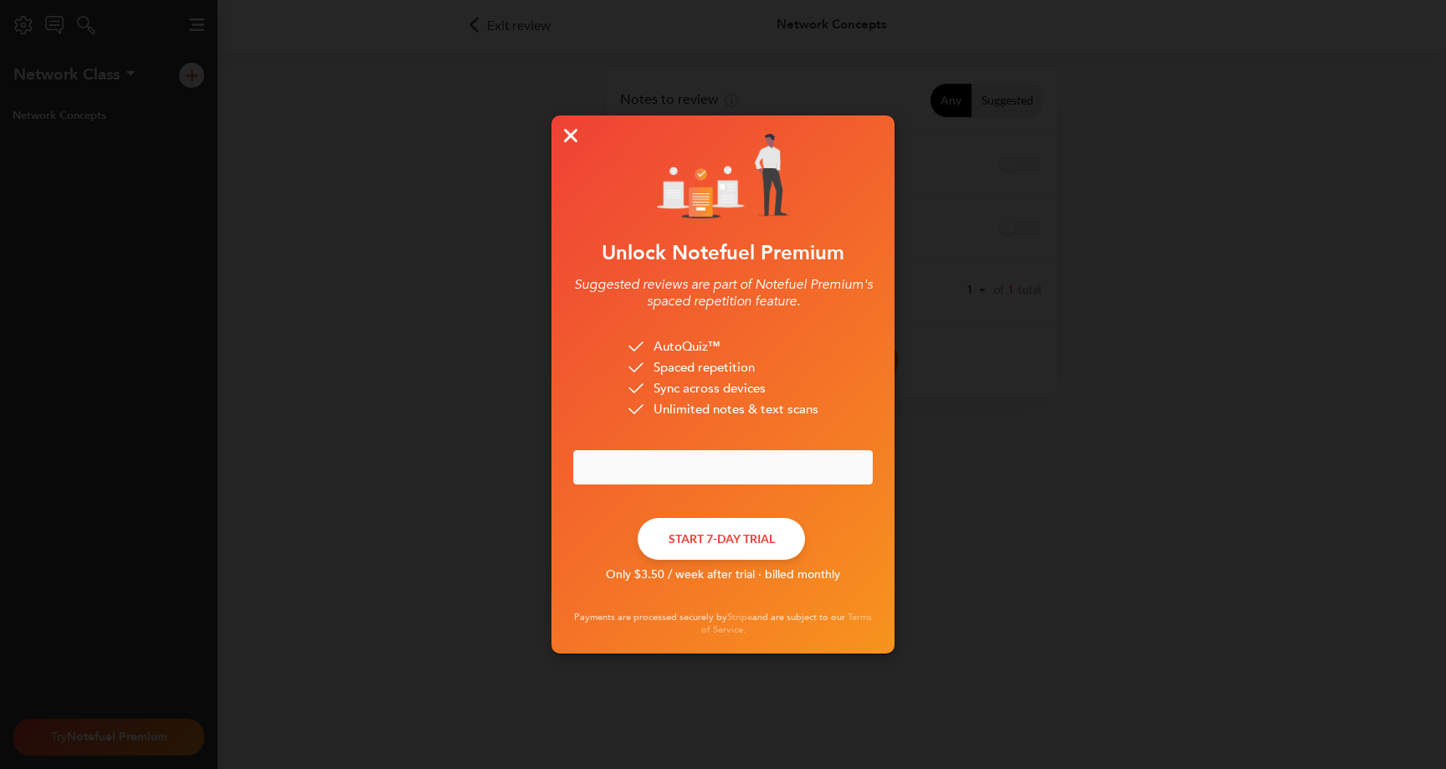
click at [563, 138] on button at bounding box center [571, 136] width 30 height 30
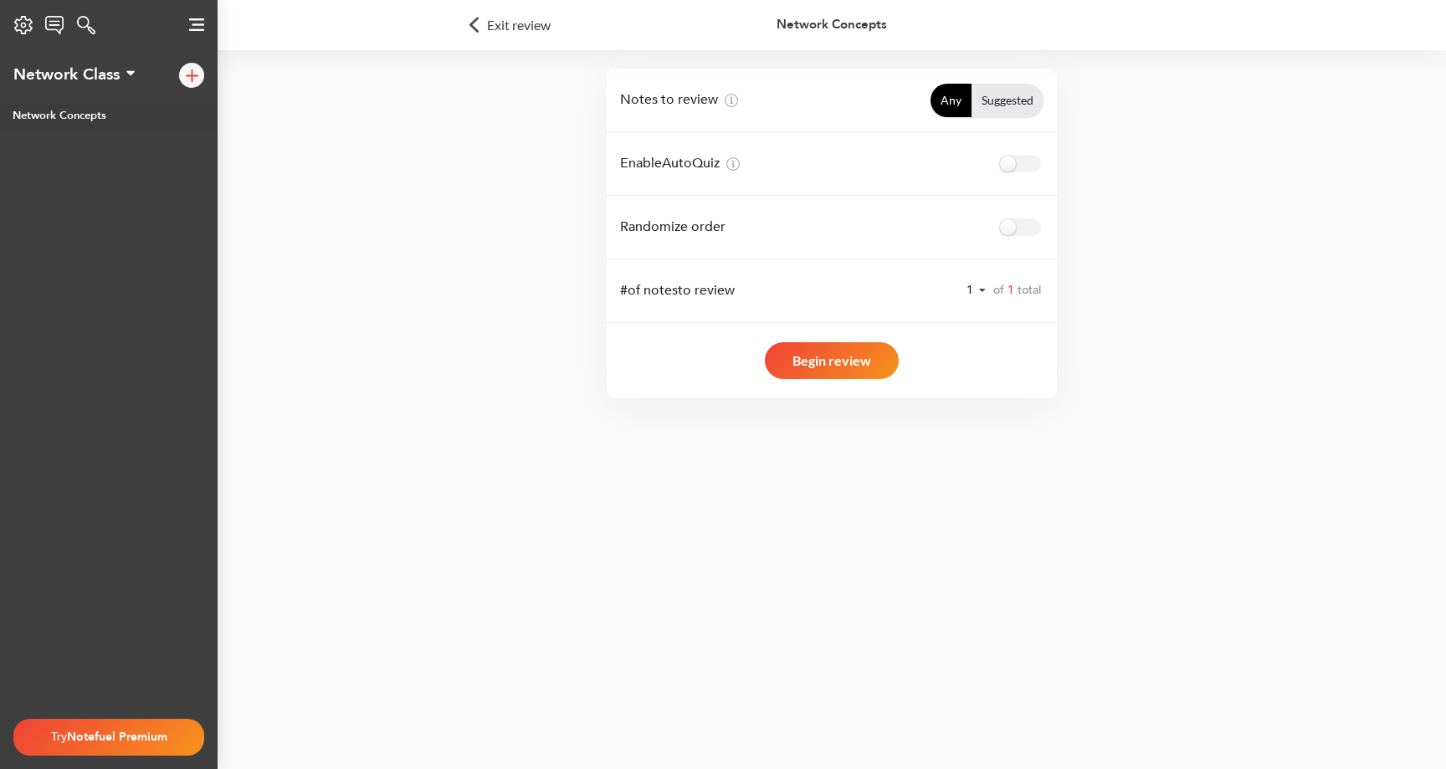
click at [833, 365] on button "Begin review" at bounding box center [832, 360] width 134 height 37
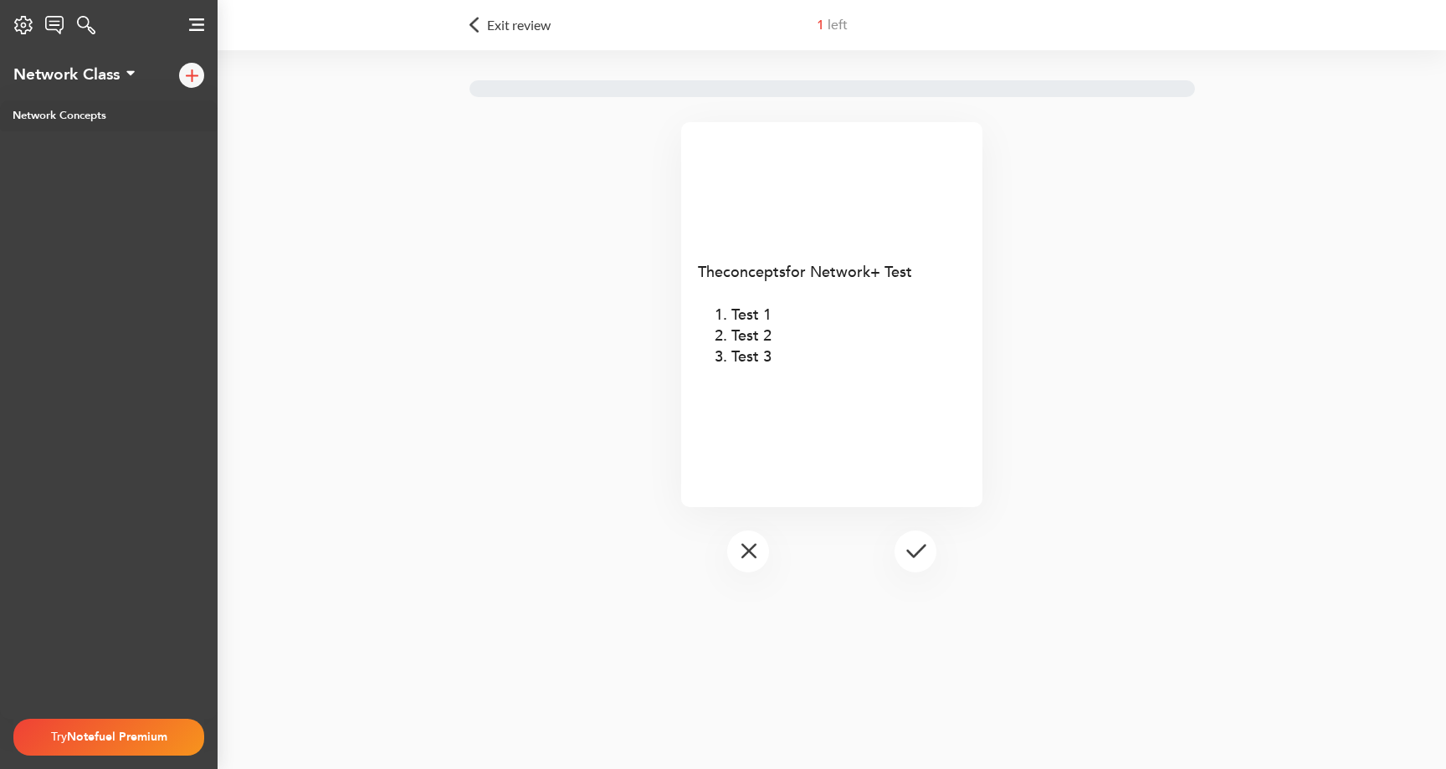
click at [739, 321] on span "Test 1" at bounding box center [751, 315] width 40 height 21
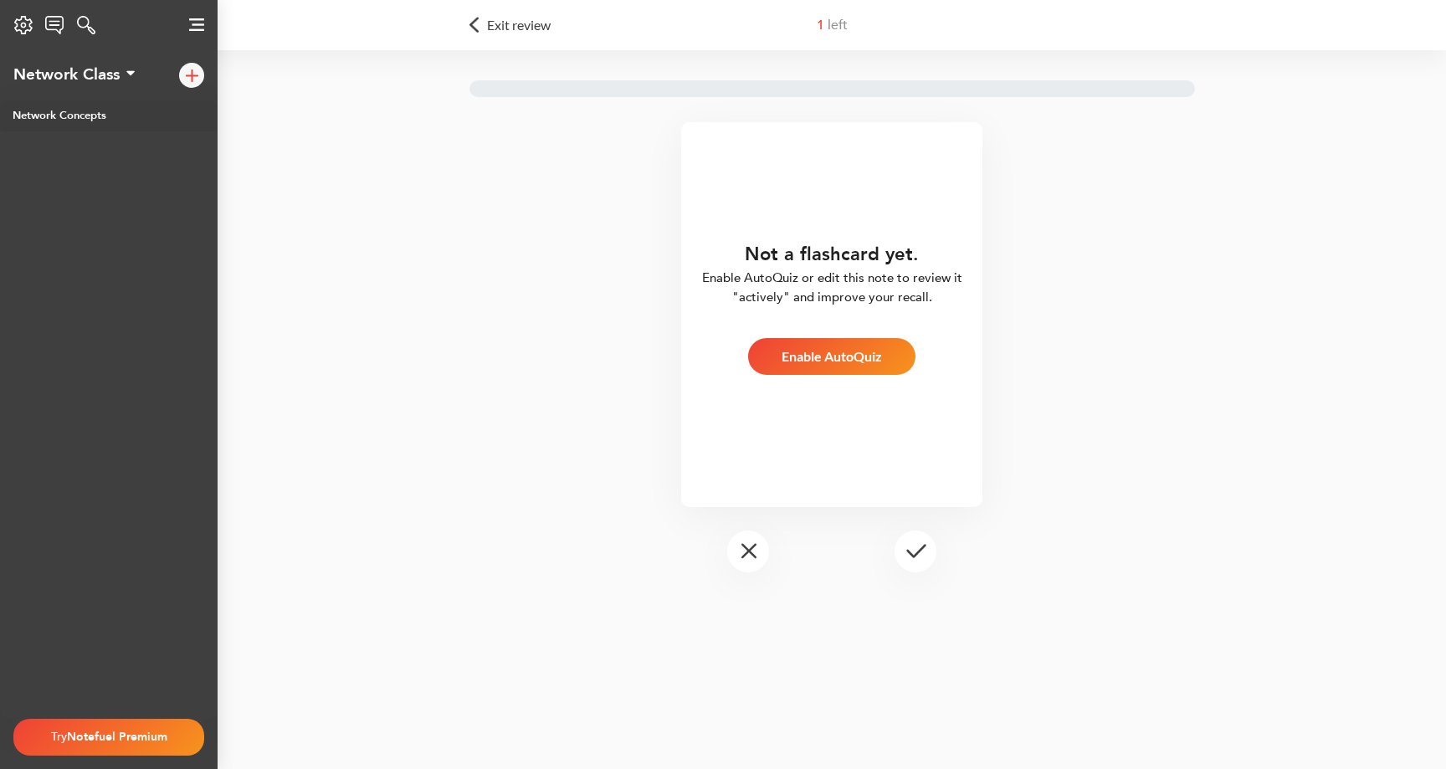
click at [502, 31] on span "Exit review" at bounding box center [519, 24] width 64 height 13
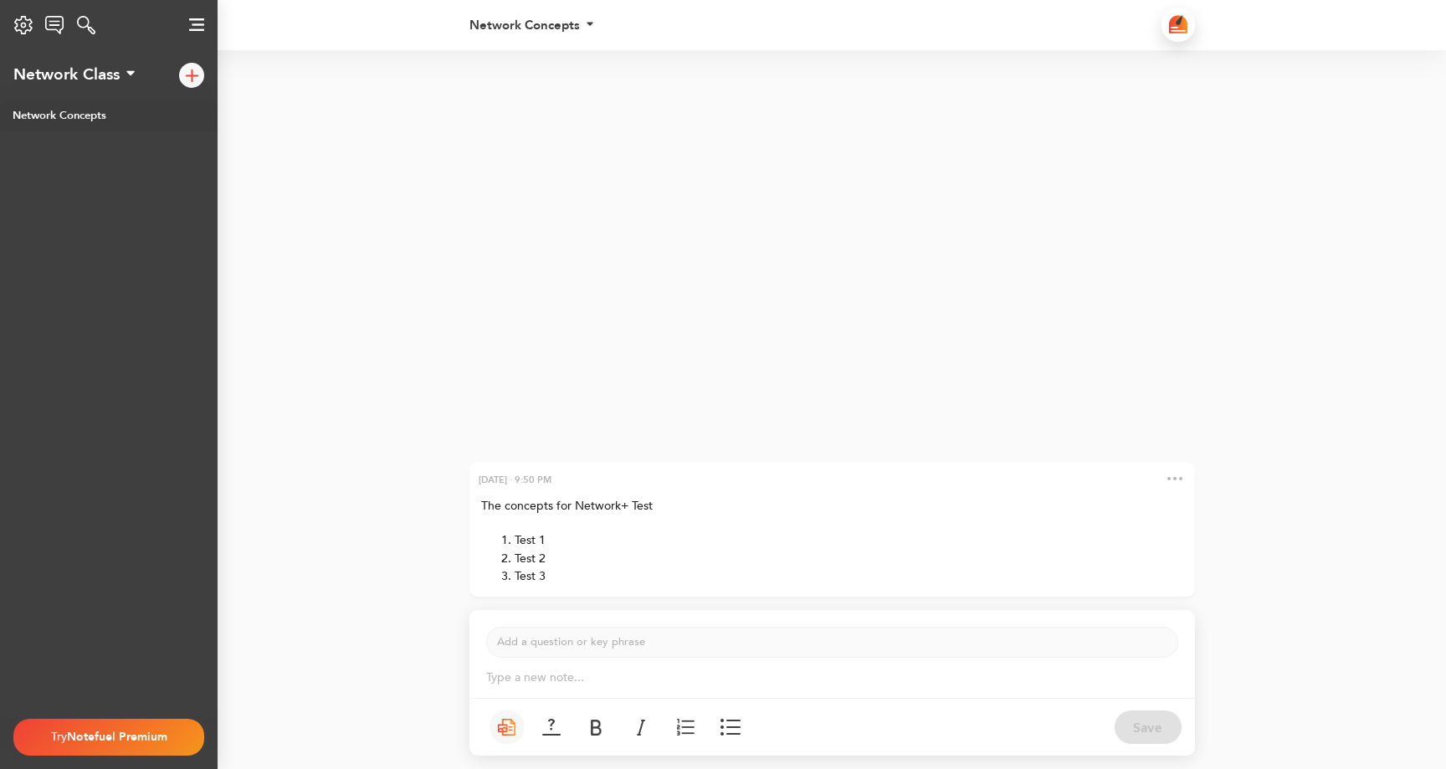
click at [1177, 480] on img at bounding box center [1174, 478] width 15 height 3
click at [1019, 479] on div "September 16, 2025 · 9:50 PM" at bounding box center [832, 480] width 726 height 36
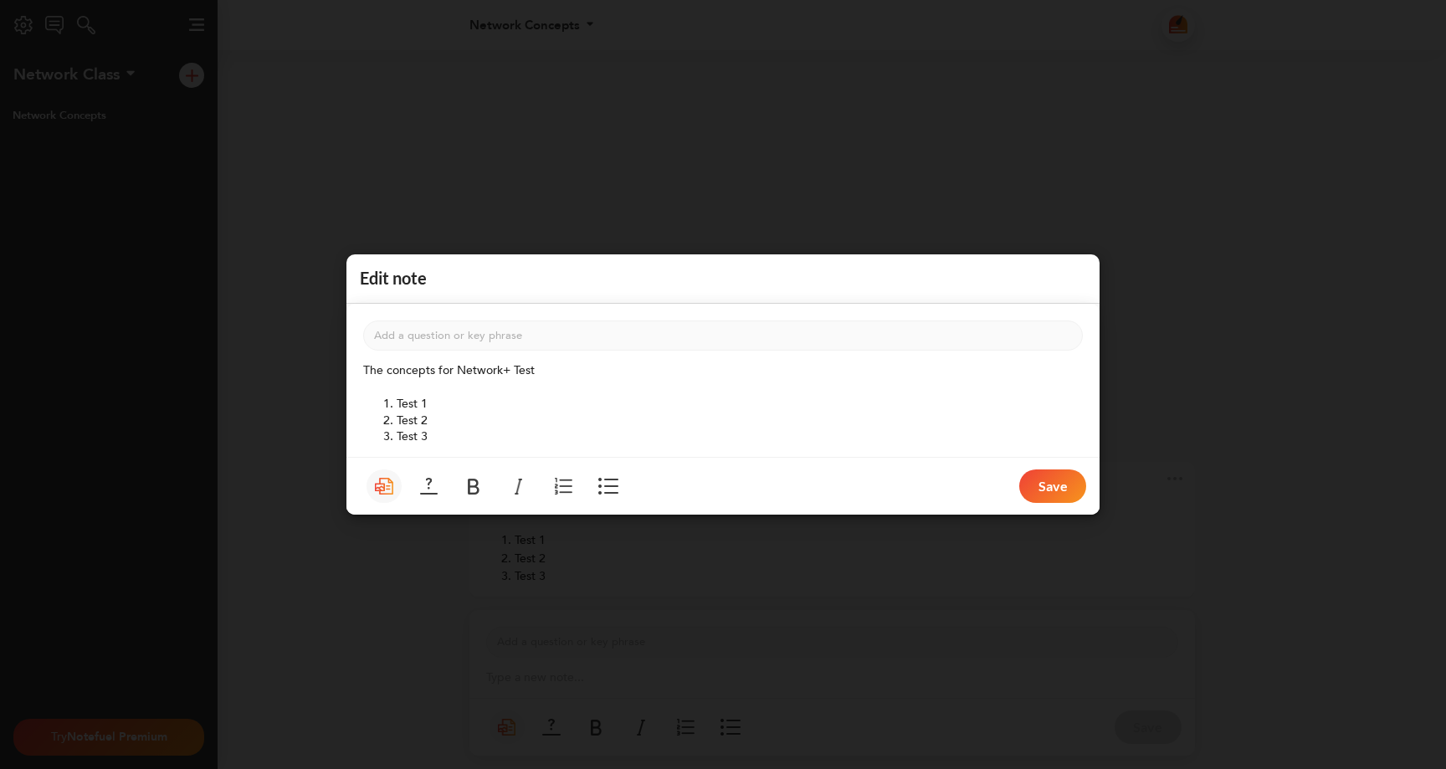
click at [1129, 446] on div "Edit note Add a question or key phrase ﻿ The concepts for Network+ Test ﻿ Test …" at bounding box center [723, 384] width 1446 height 769
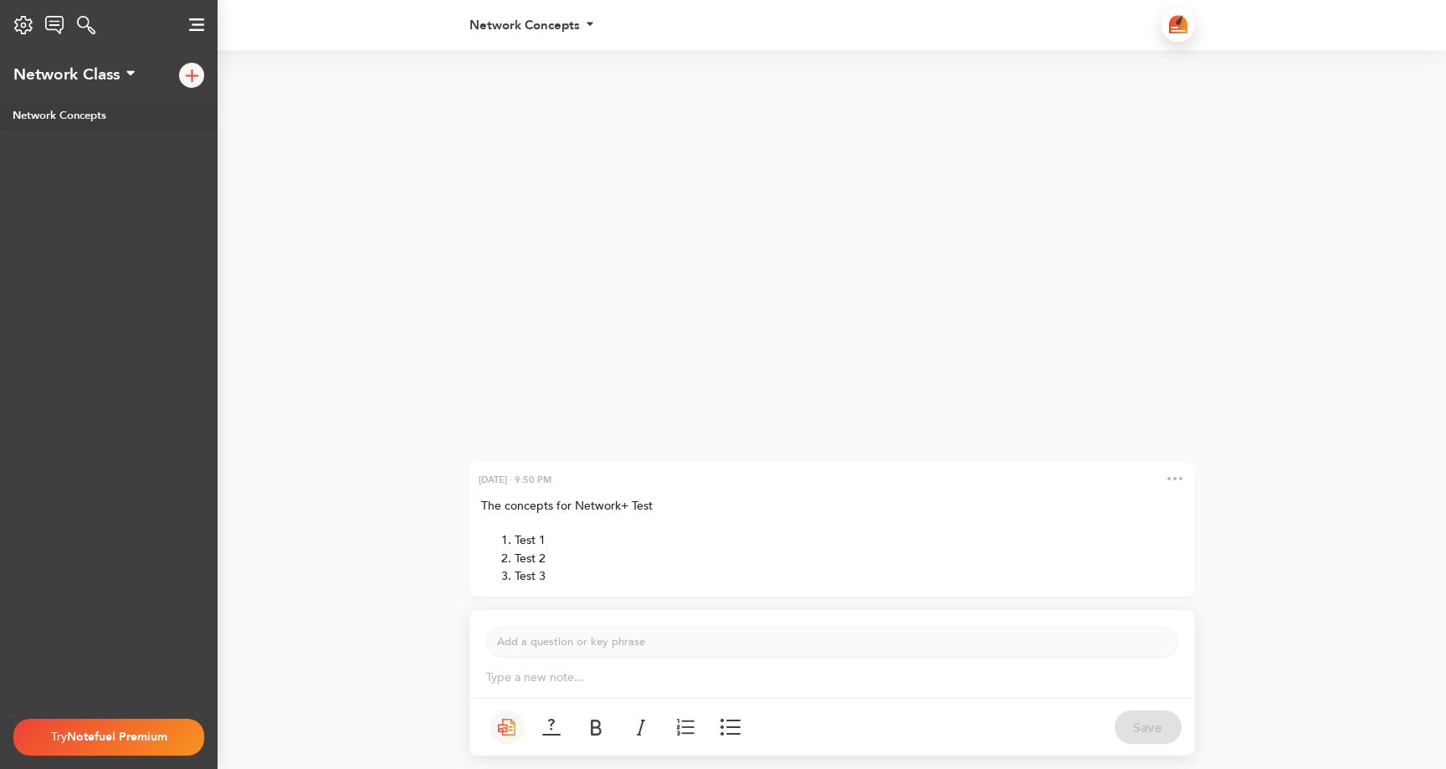
click at [1179, 25] on img at bounding box center [1178, 24] width 18 height 18
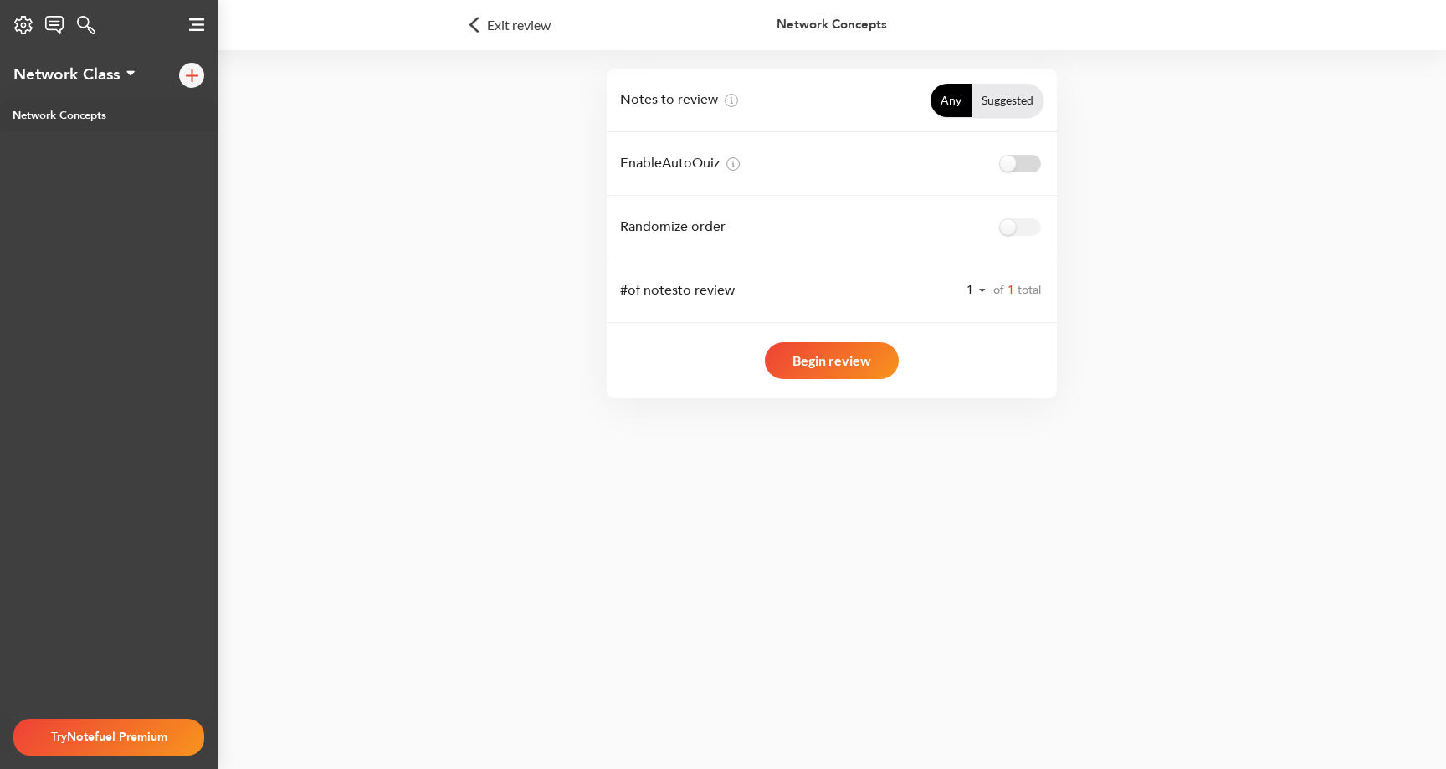
click at [1018, 168] on label at bounding box center [1020, 164] width 41 height 18
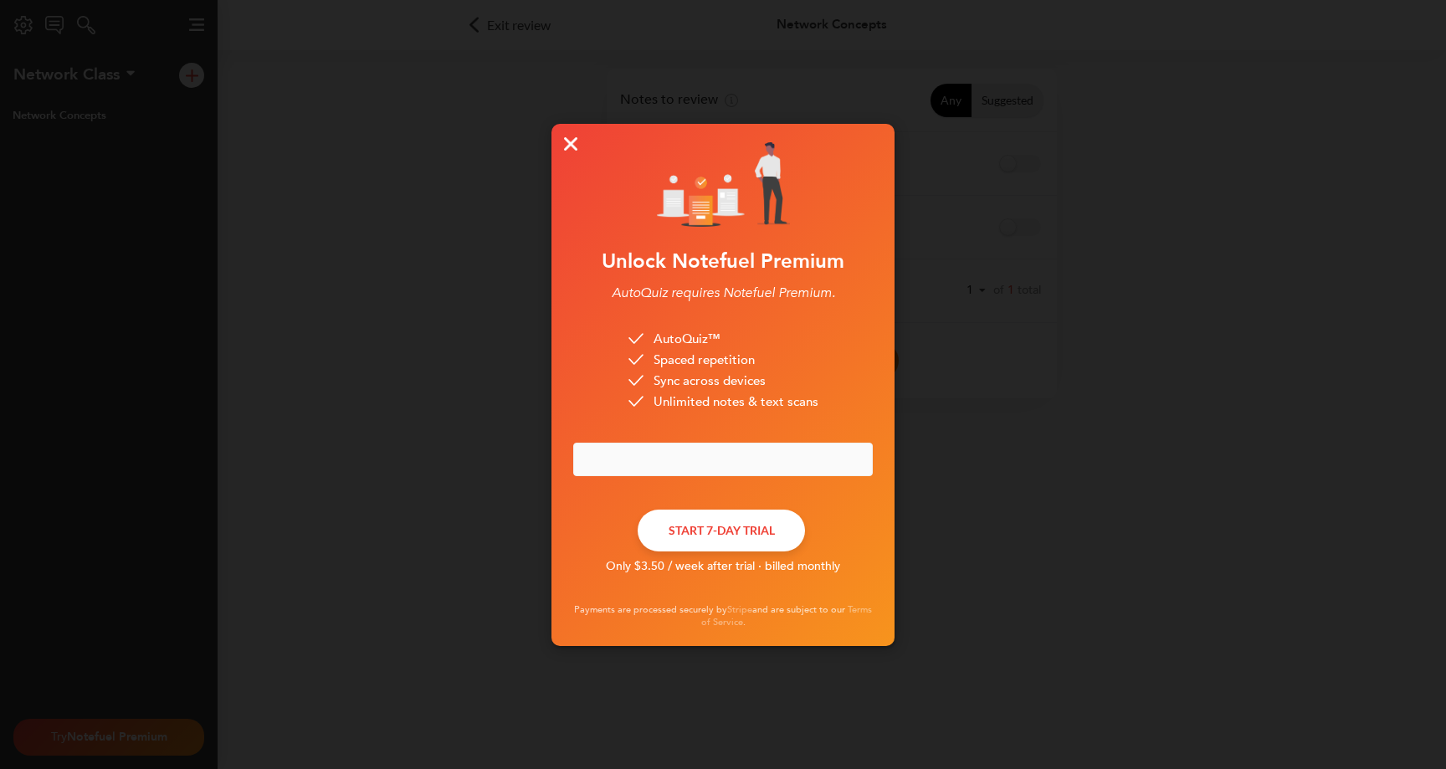
click at [566, 147] on img at bounding box center [570, 143] width 13 height 13
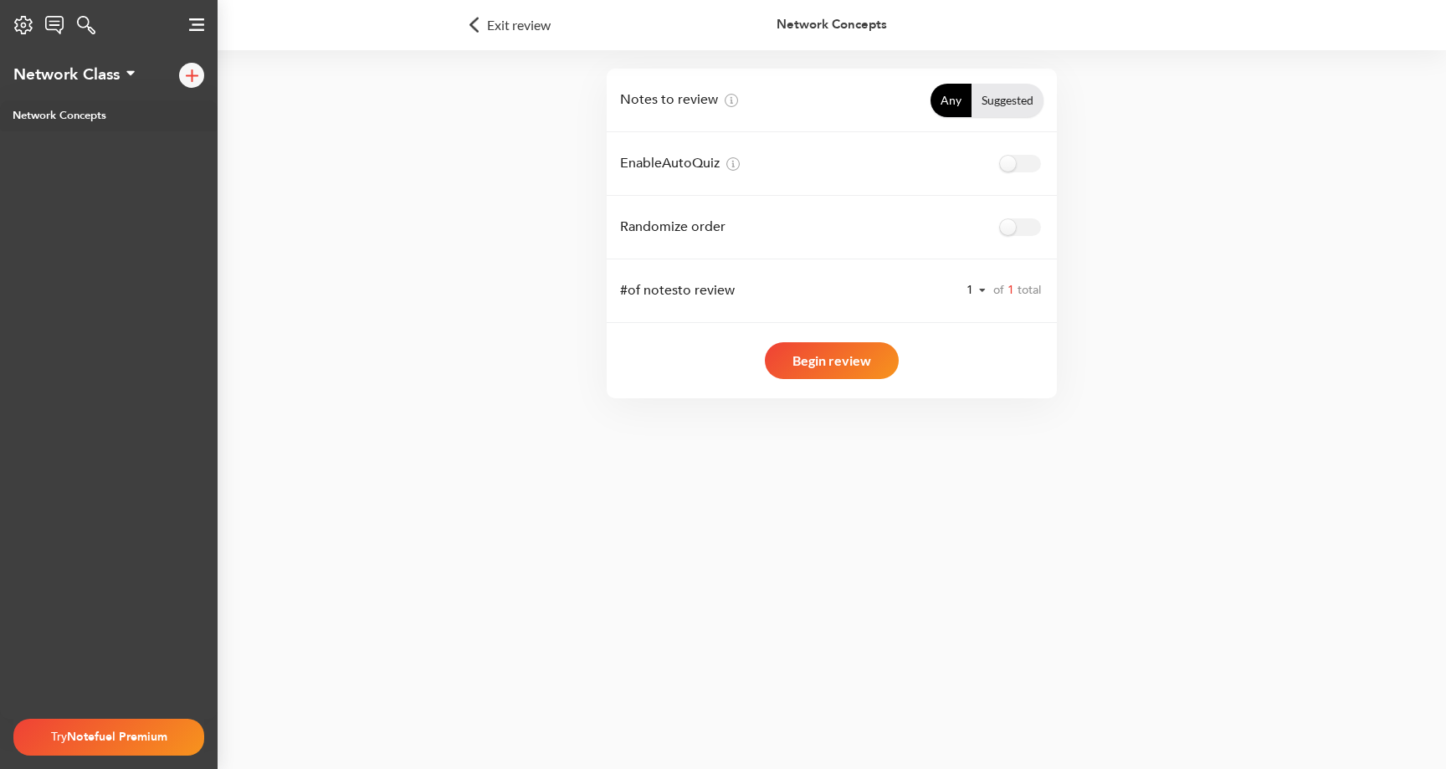
click at [815, 364] on button "Begin review" at bounding box center [832, 360] width 134 height 37
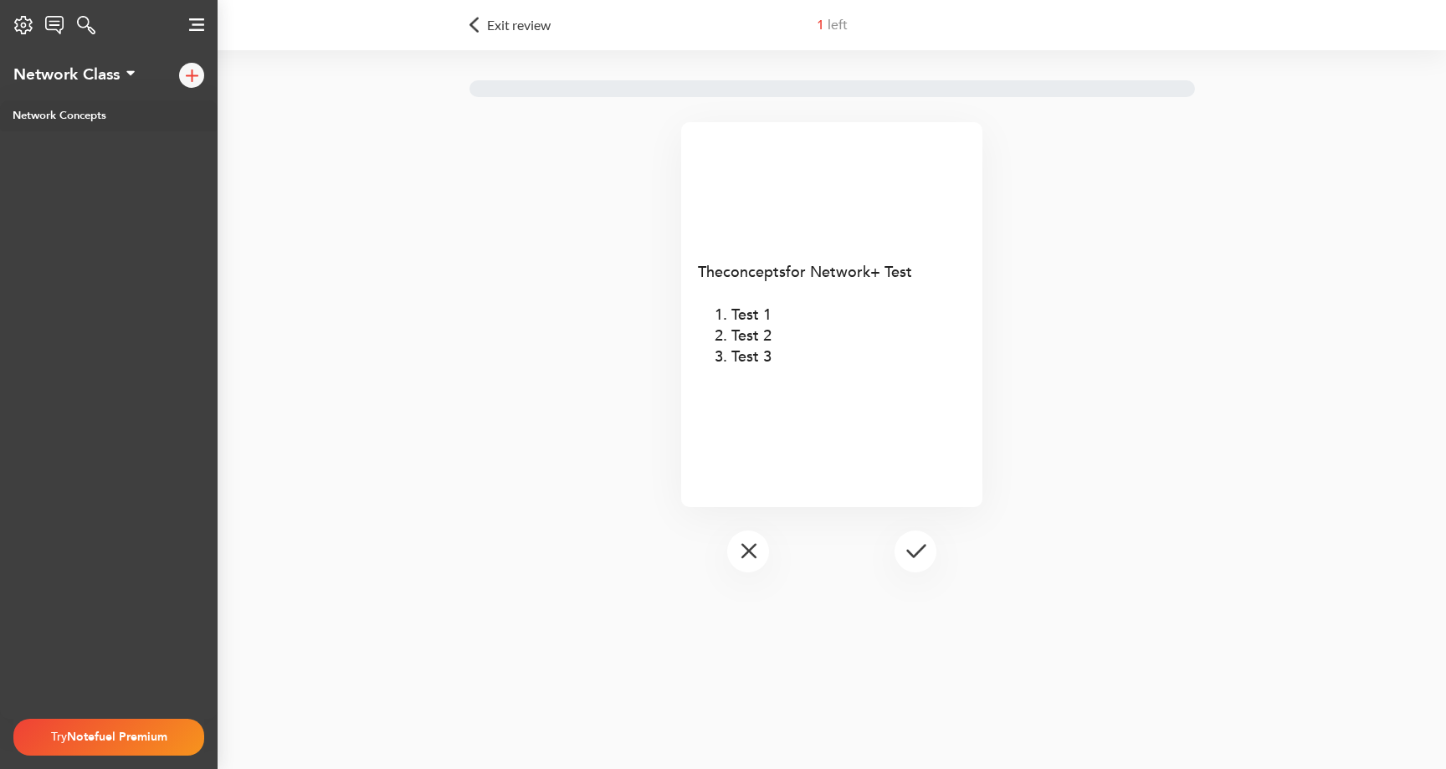
click at [818, 303] on p "﻿" at bounding box center [832, 295] width 268 height 22
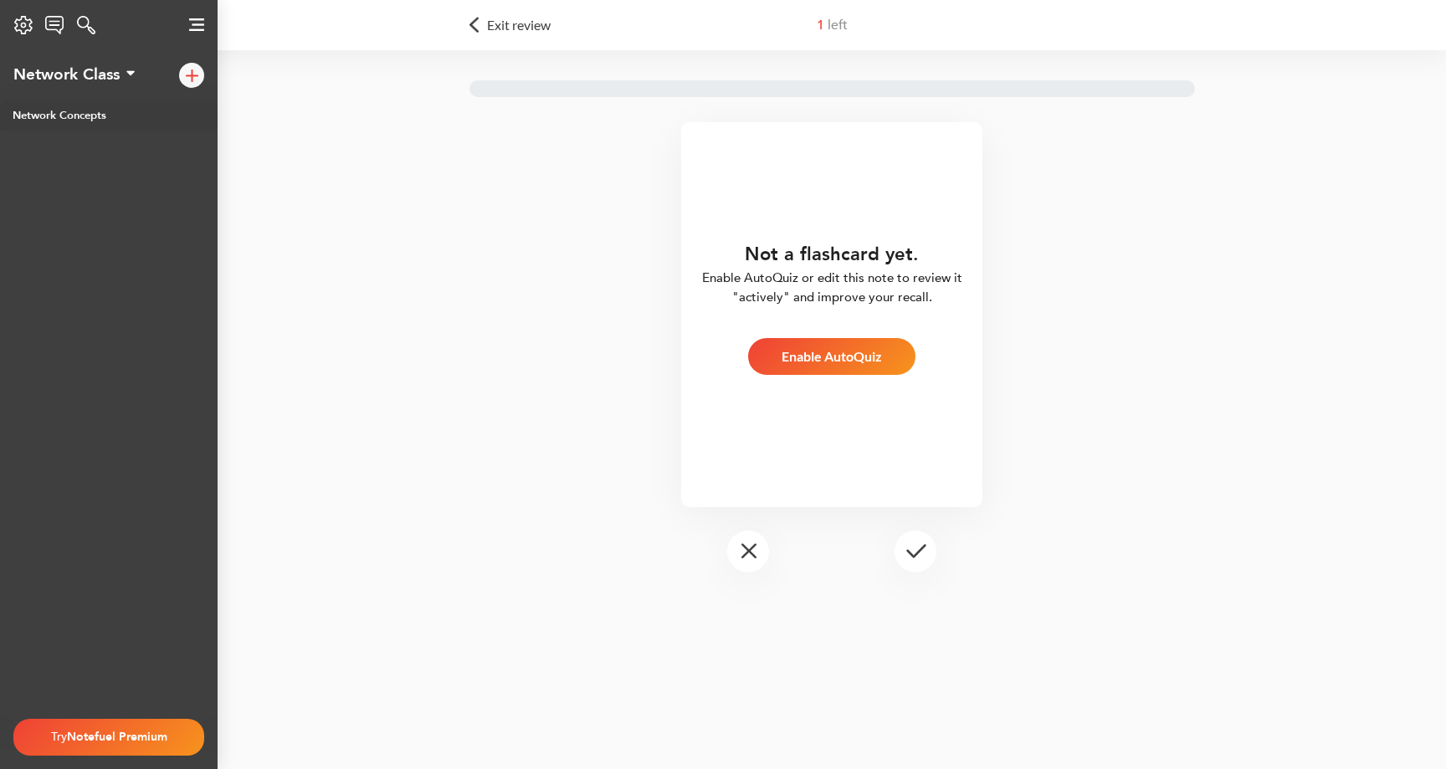
click at [816, 357] on button "Enable AutoQuiz" at bounding box center [831, 356] width 167 height 37
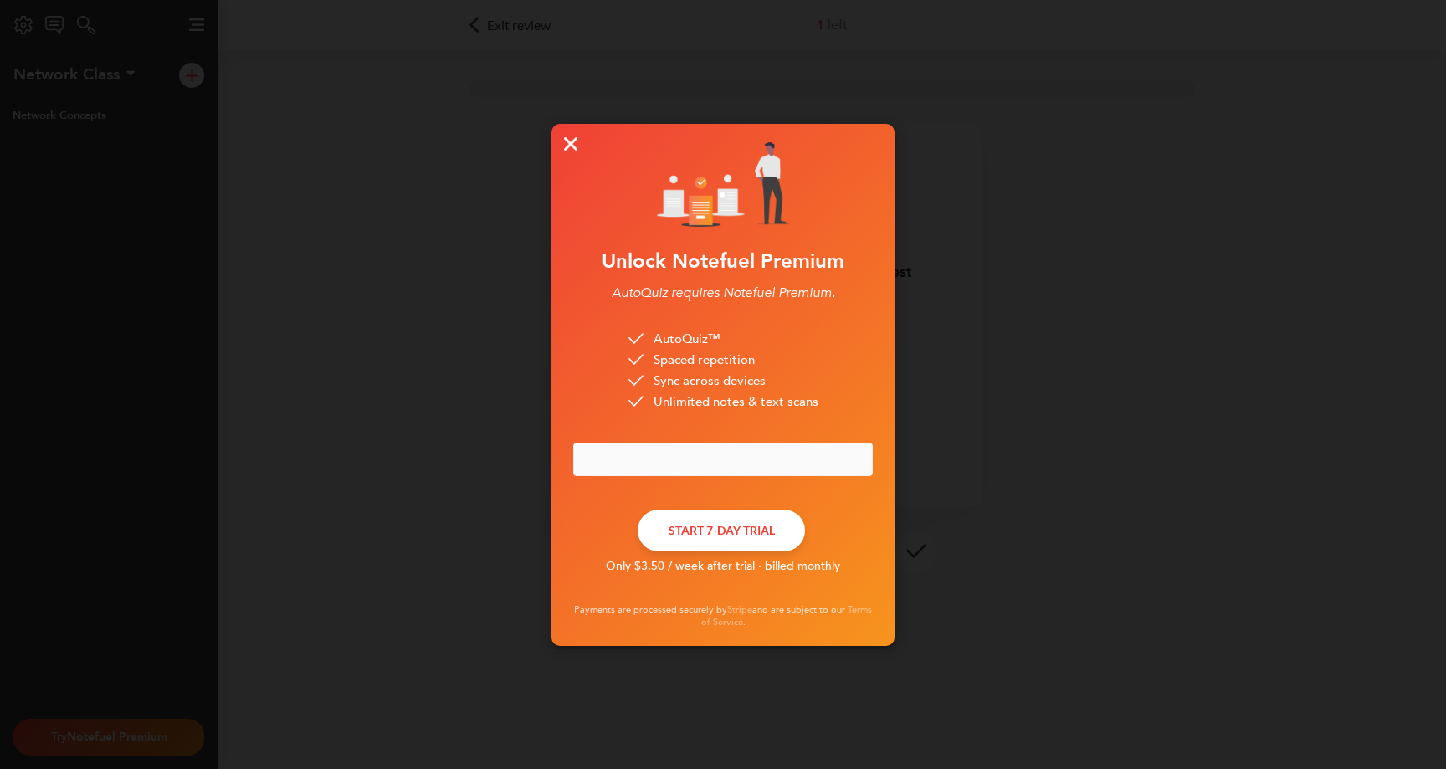
click at [567, 141] on img at bounding box center [570, 143] width 13 height 13
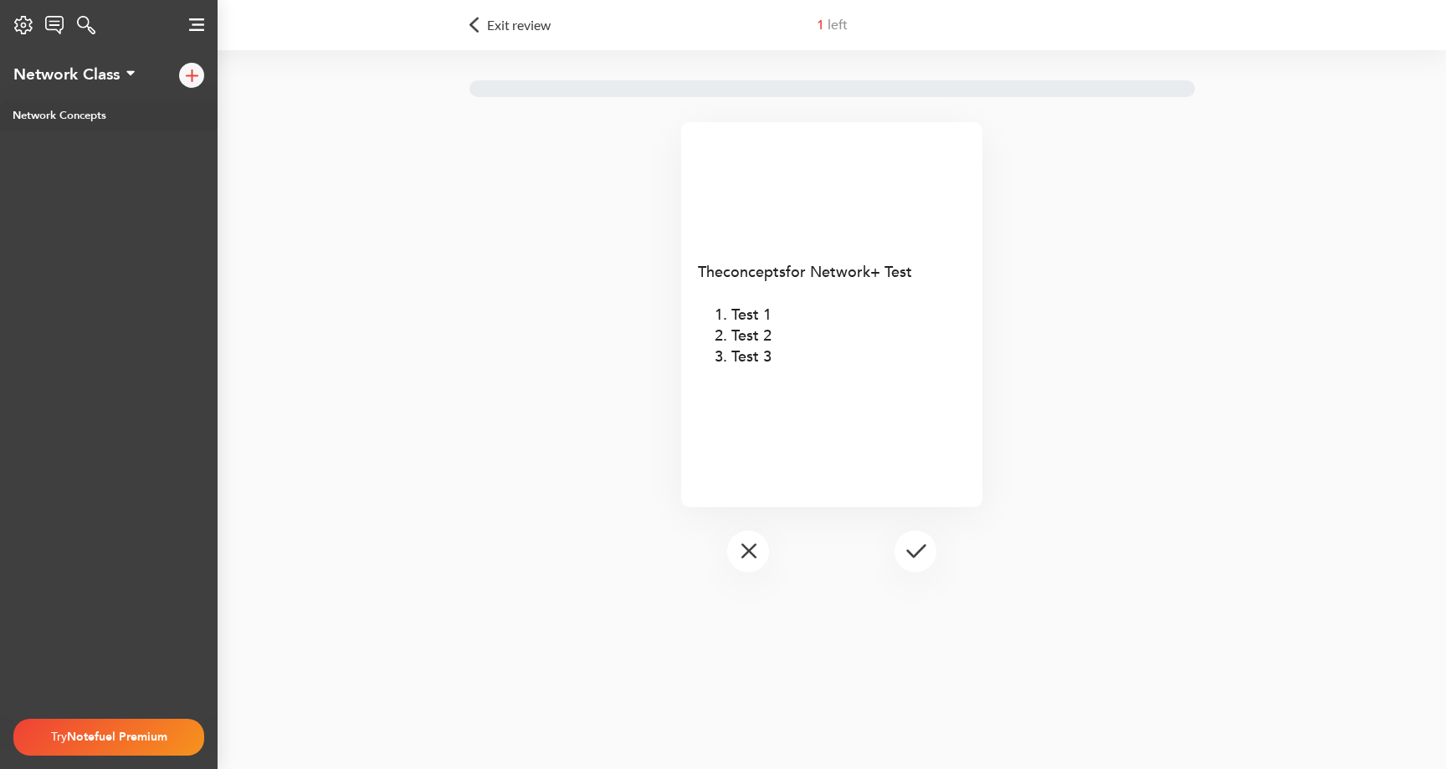
click at [909, 554] on img at bounding box center [916, 550] width 21 height 15
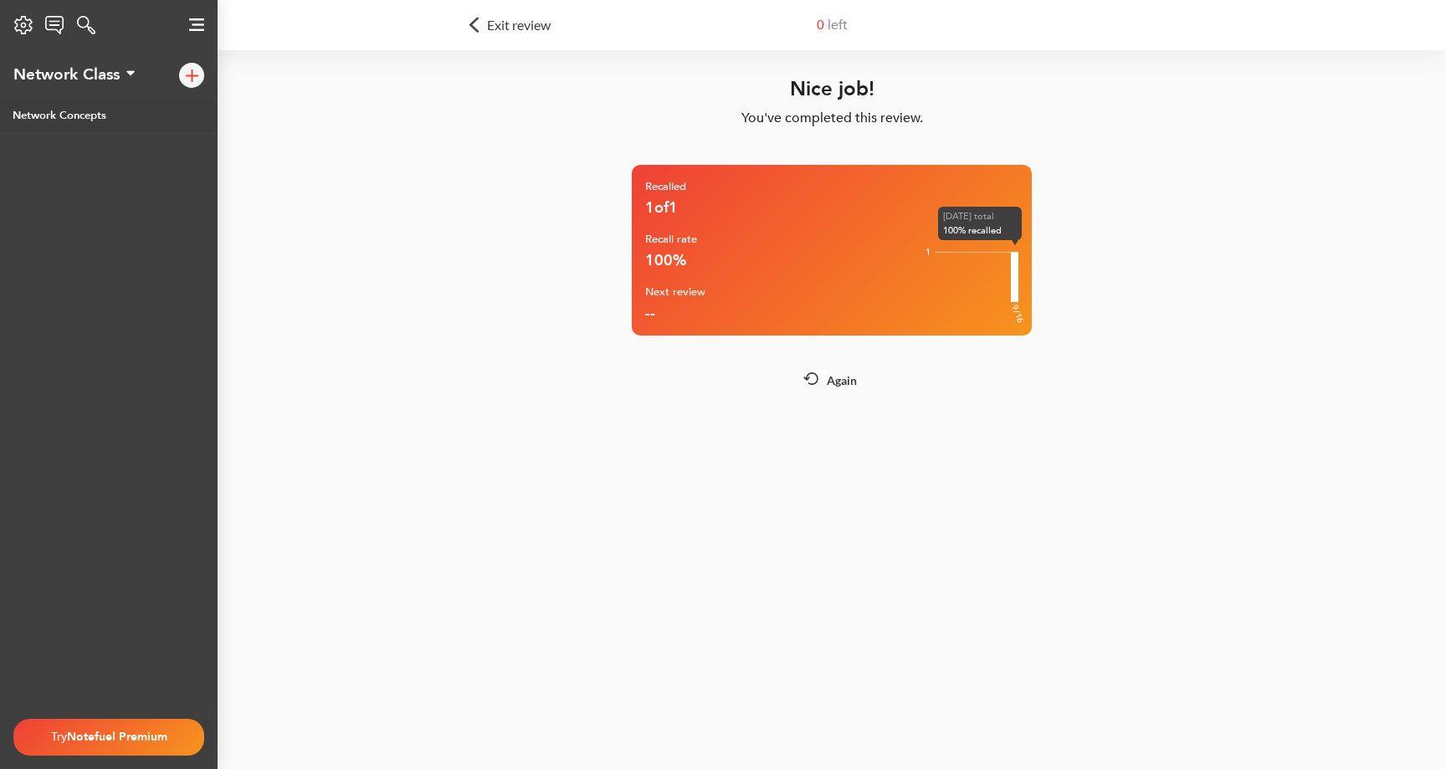
click at [838, 383] on span "Again" at bounding box center [842, 380] width 30 height 14
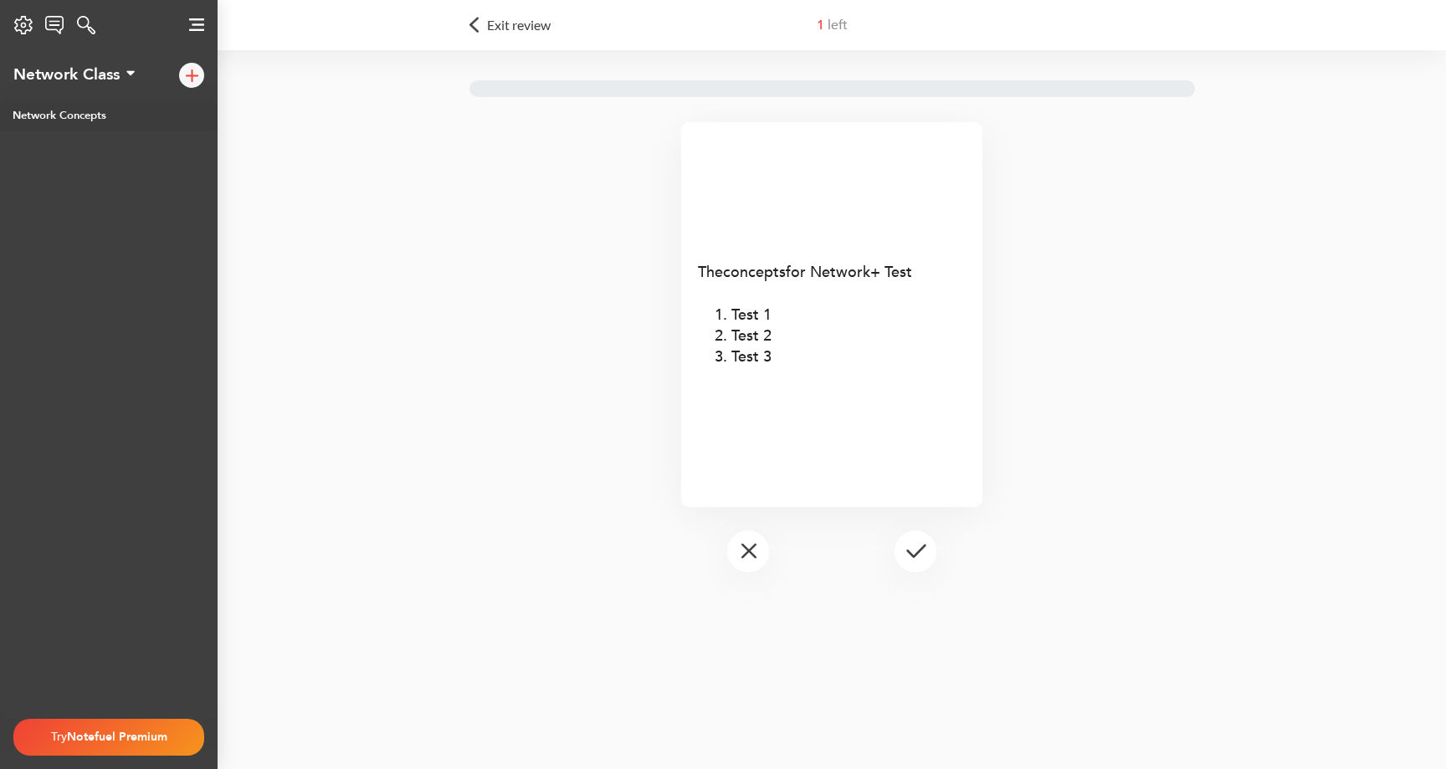
click at [32, 19] on div "Settings Notefuel Regular Your plan Not set Email Privacy Policy Terms of Servi…" at bounding box center [23, 24] width 47 height 33
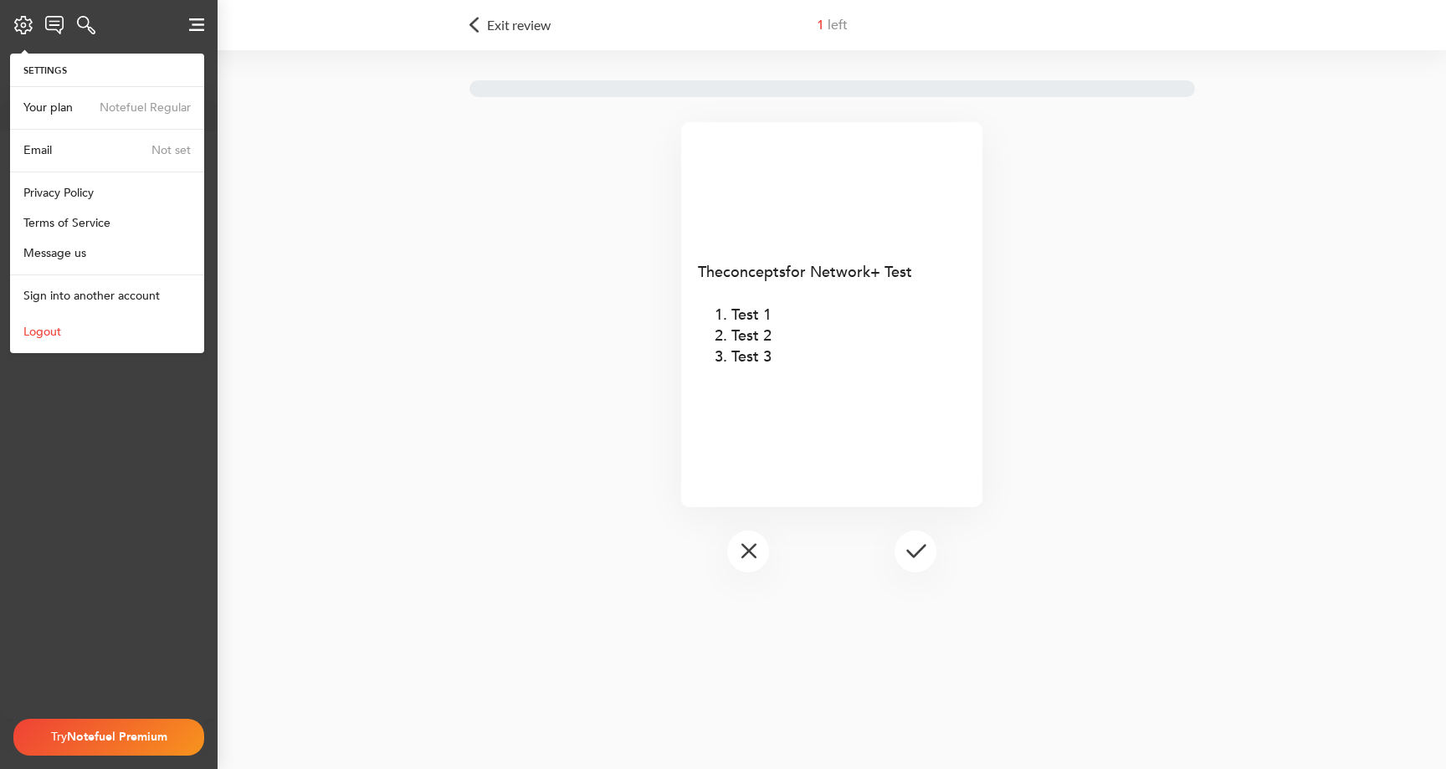
click at [206, 18] on button at bounding box center [197, 25] width 42 height 33
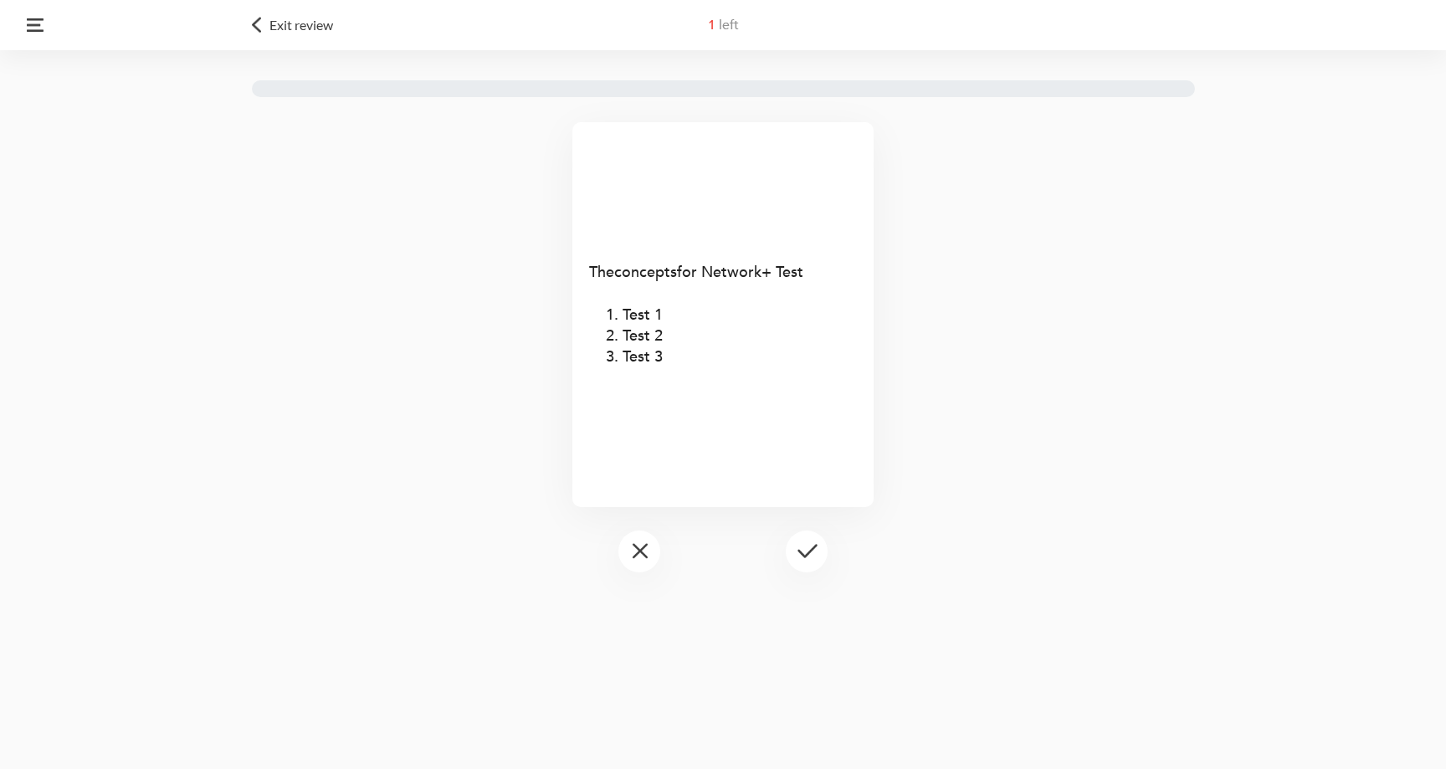
click at [28, 23] on img at bounding box center [35, 24] width 17 height 13
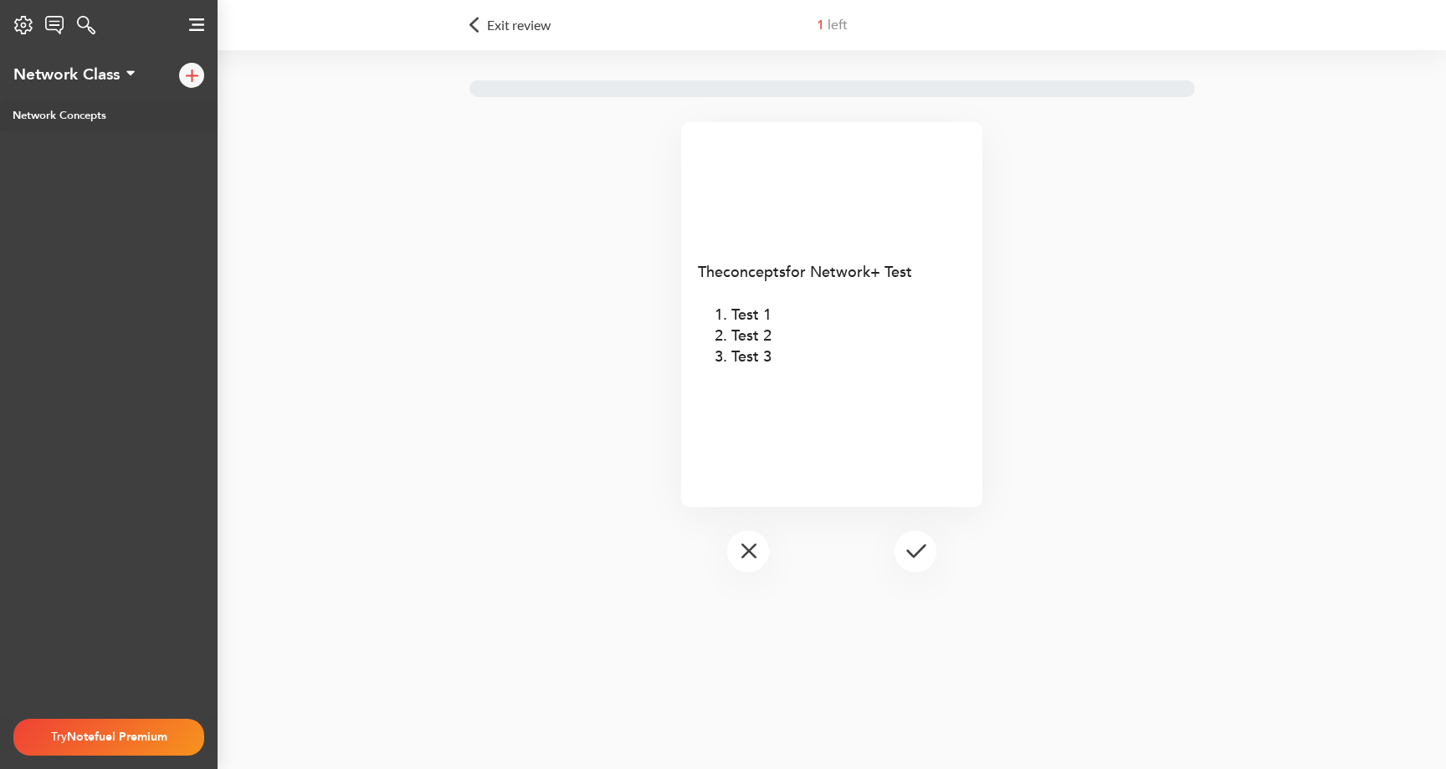
click at [54, 20] on img at bounding box center [54, 25] width 19 height 18
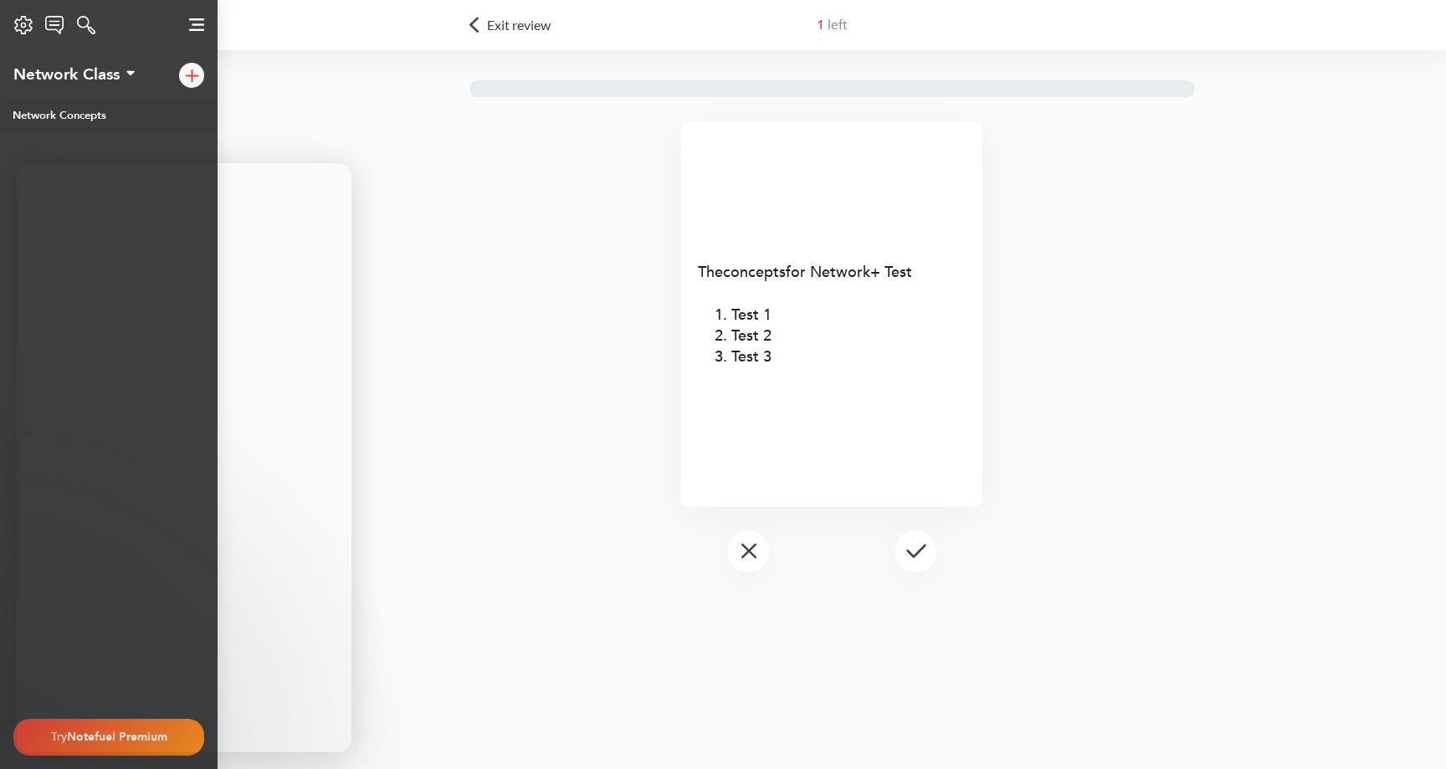
click at [54, 20] on img at bounding box center [54, 25] width 19 height 18
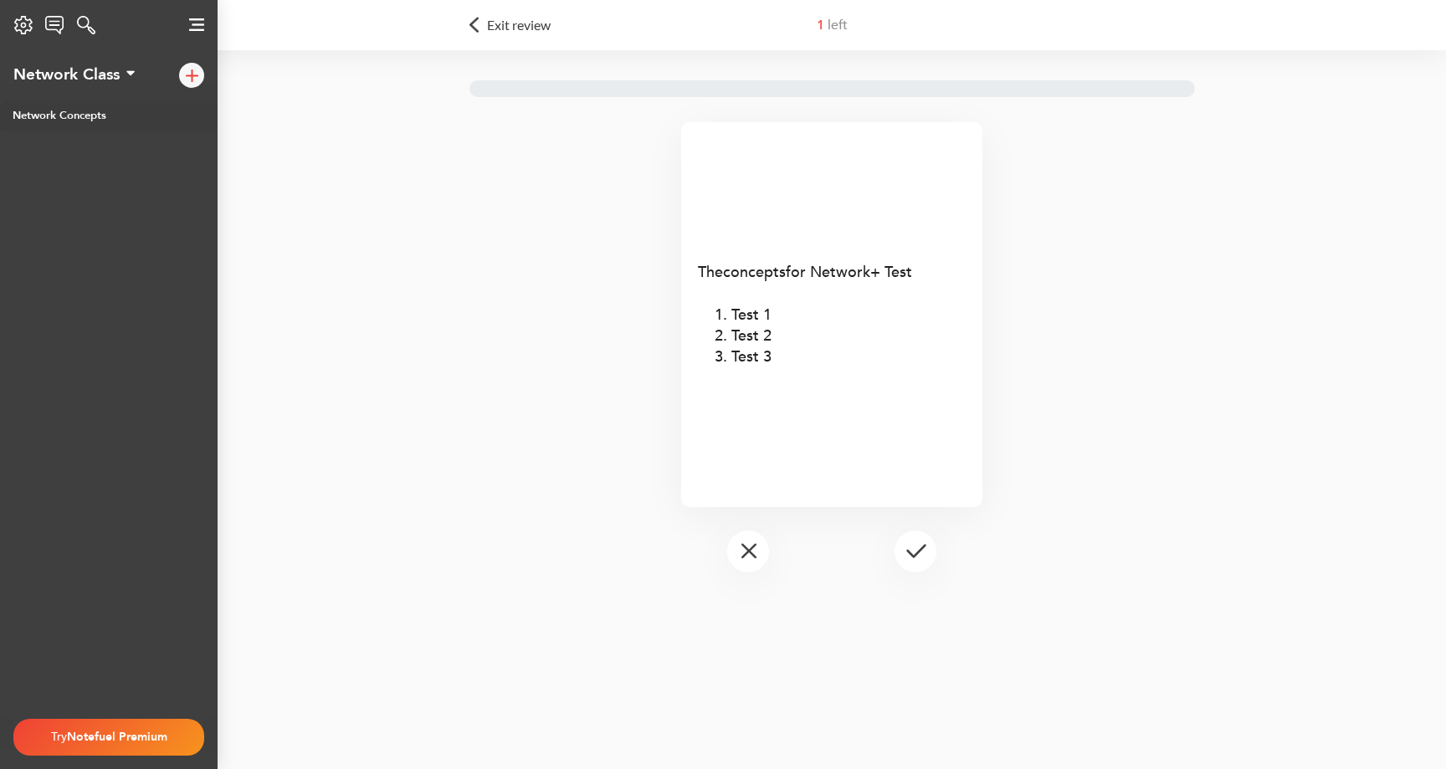
click at [110, 76] on div "Network Class" at bounding box center [66, 75] width 106 height 18
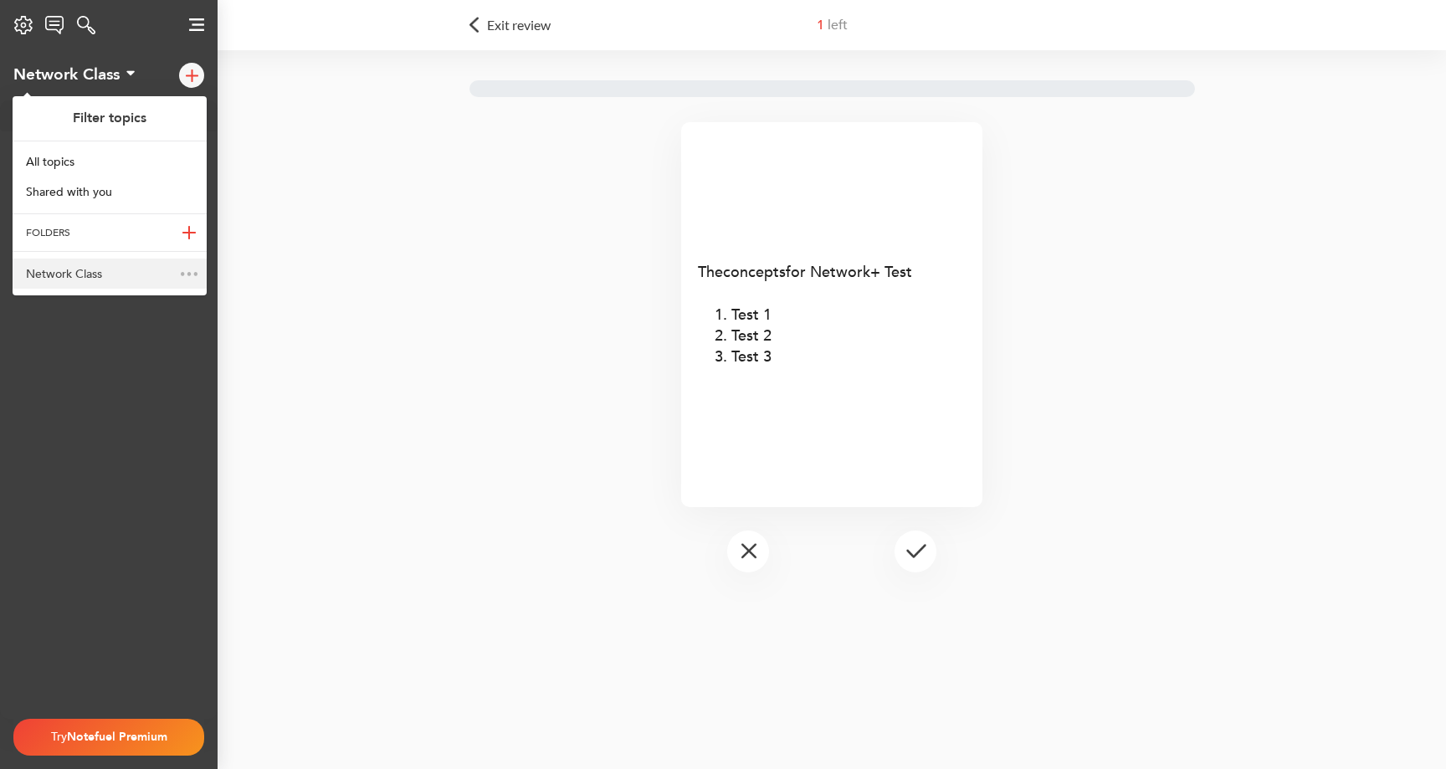
click at [189, 275] on button at bounding box center [189, 273] width 35 height 18
click at [132, 274] on button "Delete" at bounding box center [126, 272] width 58 height 33
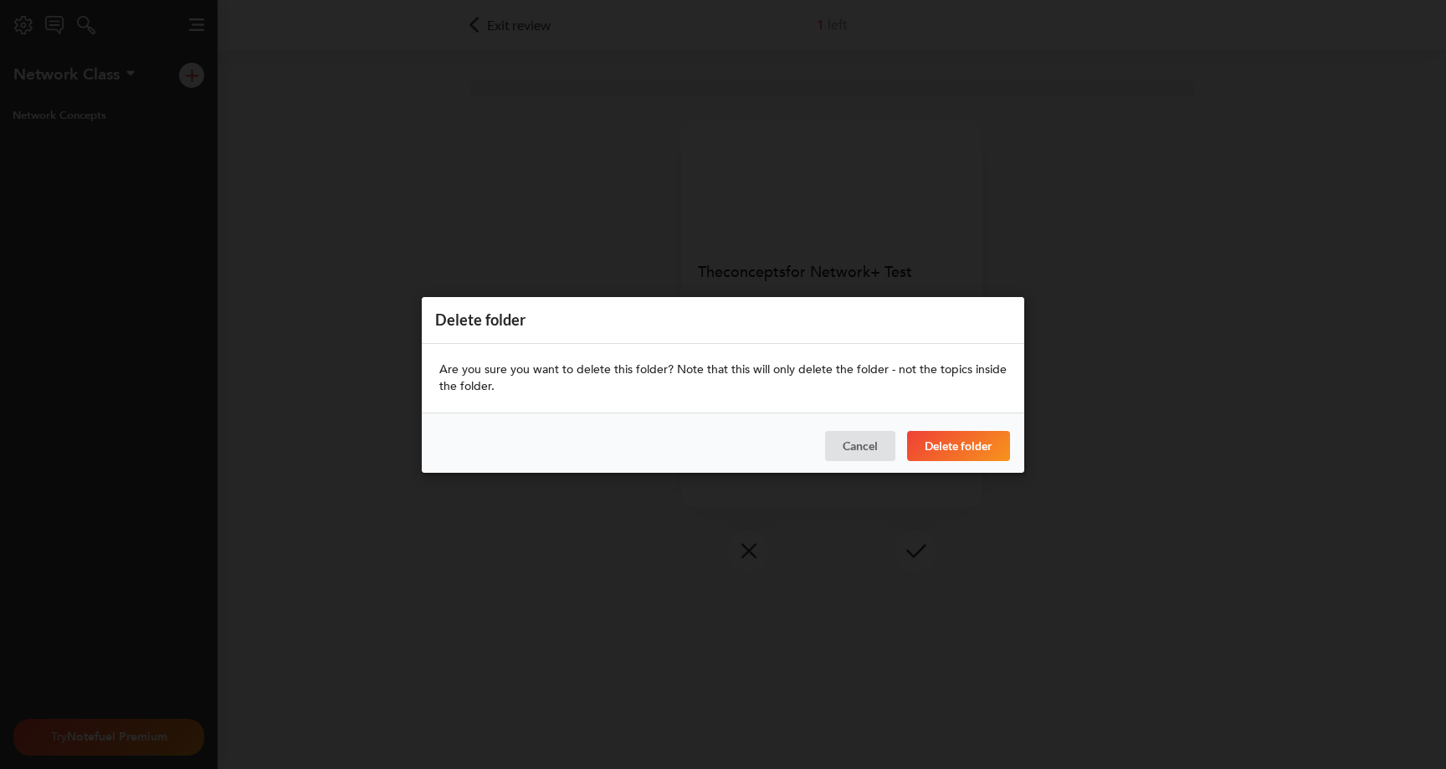
click at [928, 442] on button "Delete folder" at bounding box center [958, 445] width 103 height 30
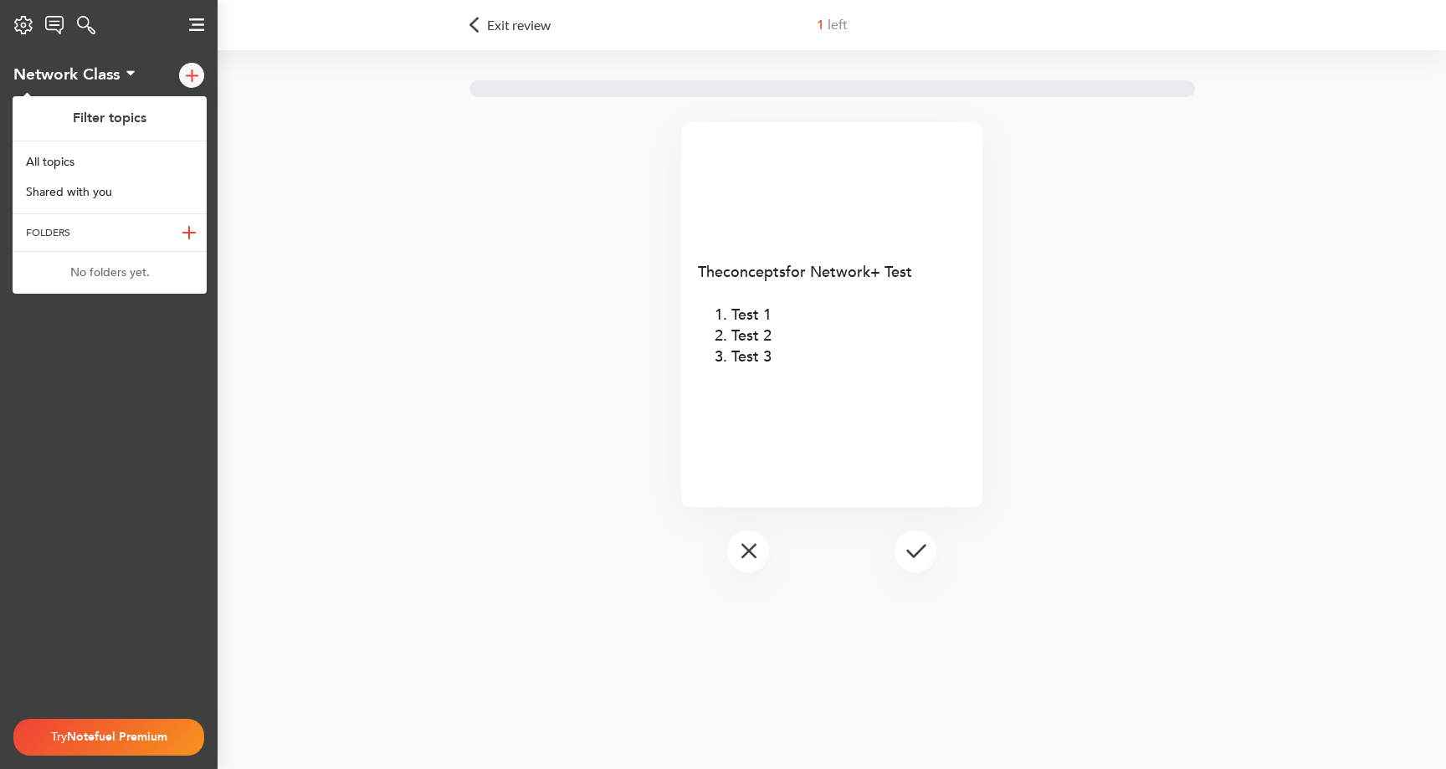
click at [150, 347] on div at bounding box center [109, 409] width 218 height 618
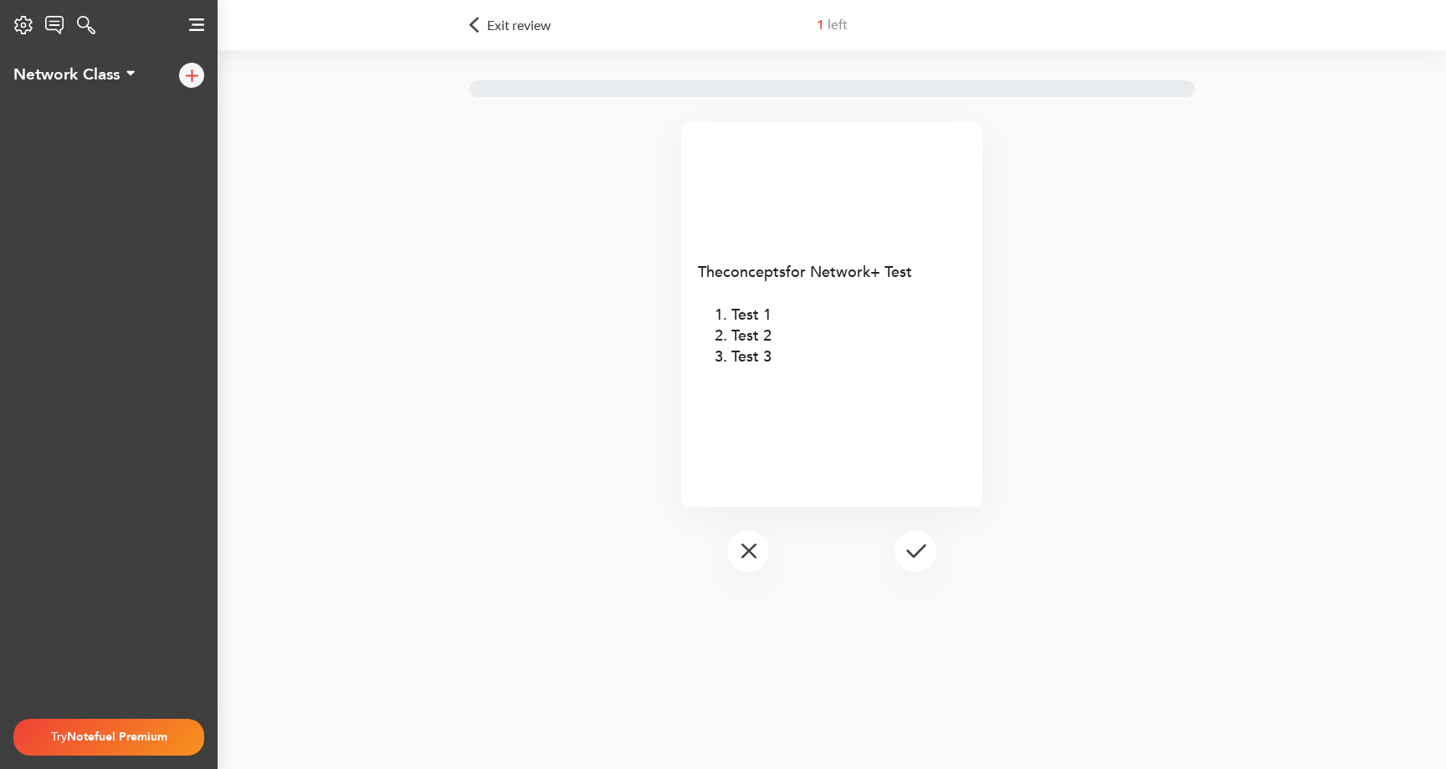
click at [20, 11] on div "Settings Notefuel Regular Your plan Not set Email Privacy Policy Terms of Servi…" at bounding box center [23, 24] width 47 height 33
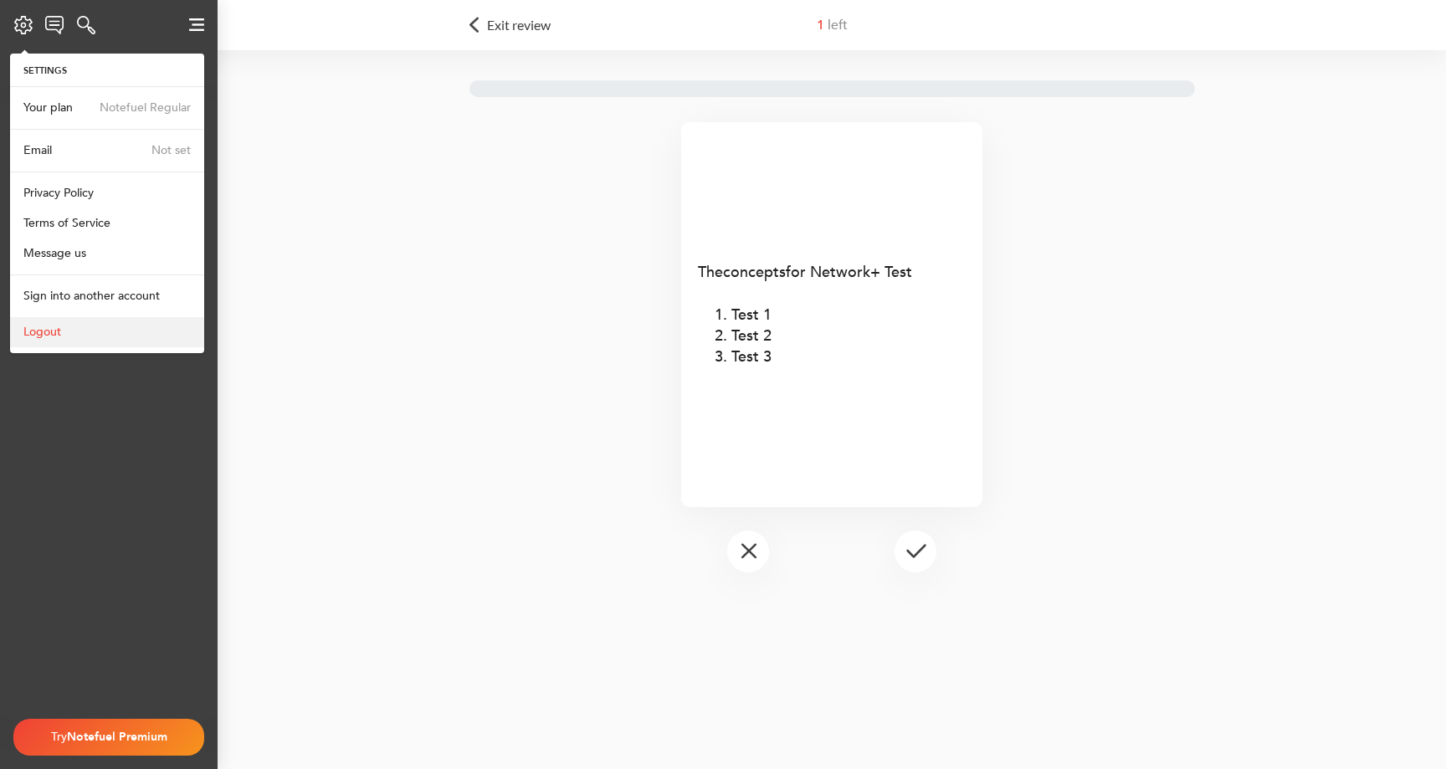
click at [91, 326] on div "Logout" at bounding box center [107, 332] width 194 height 30
